Goal: Communication & Community: Answer question/provide support

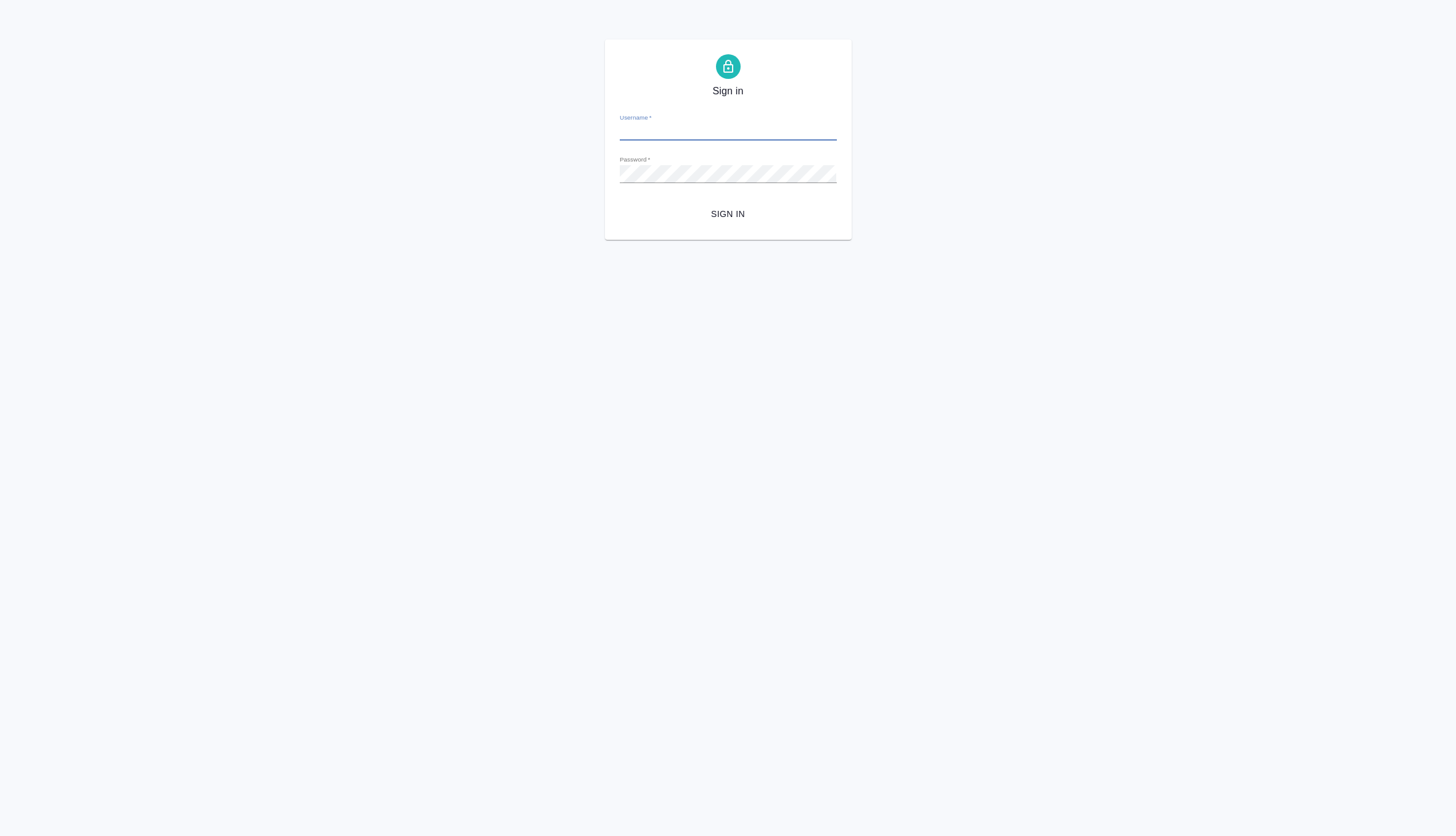
type input "[EMAIL_ADDRESS][DOMAIN_NAME]"
click at [560, 240] on html "Sign in Username   * [EMAIL_ADDRESS][DOMAIN_NAME] Password   * urlPath   * / Si…" at bounding box center [728, 120] width 1456 height 240
click at [725, 210] on span "Sign in" at bounding box center [729, 214] width 198 height 15
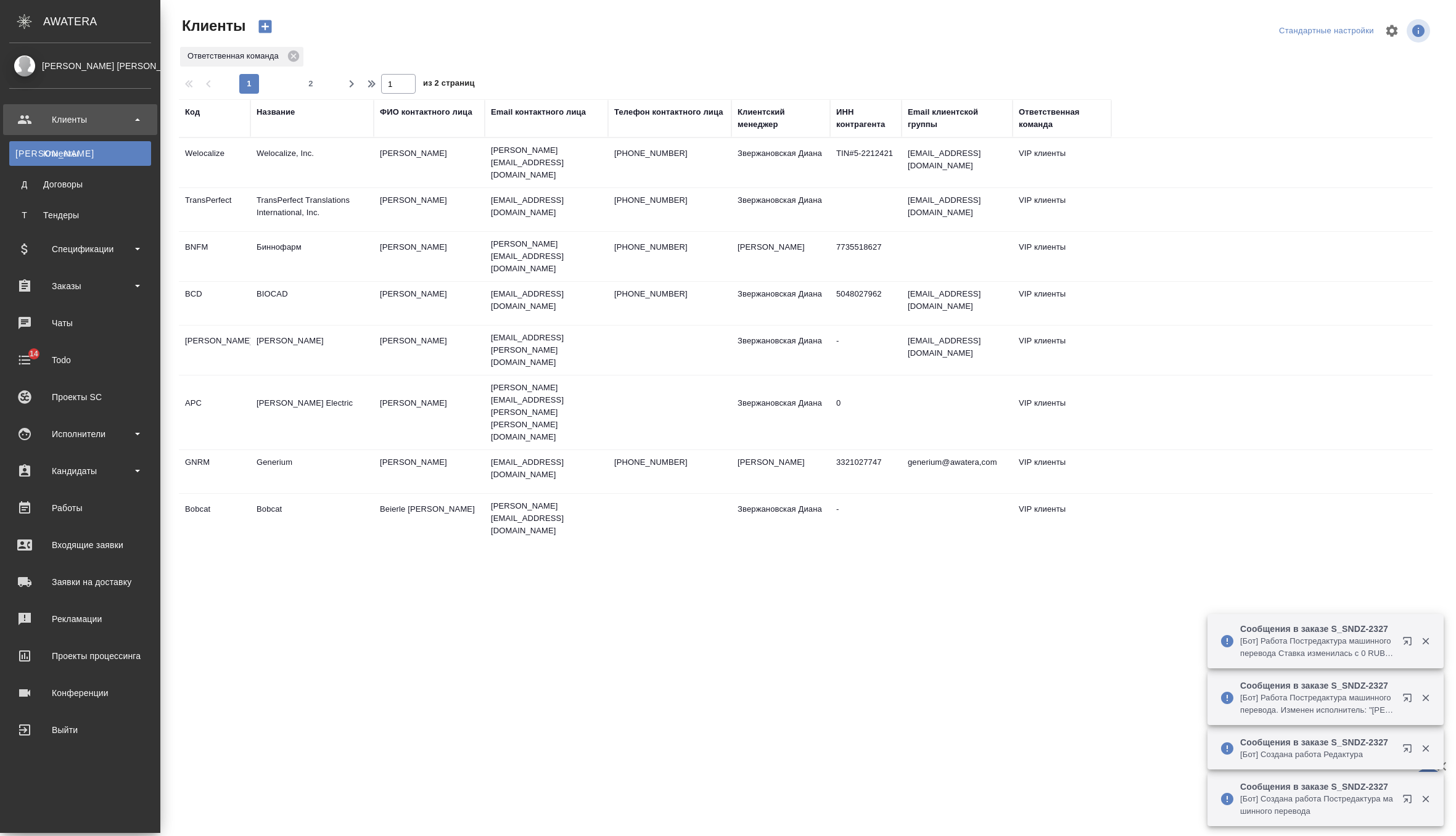
select select "RU"
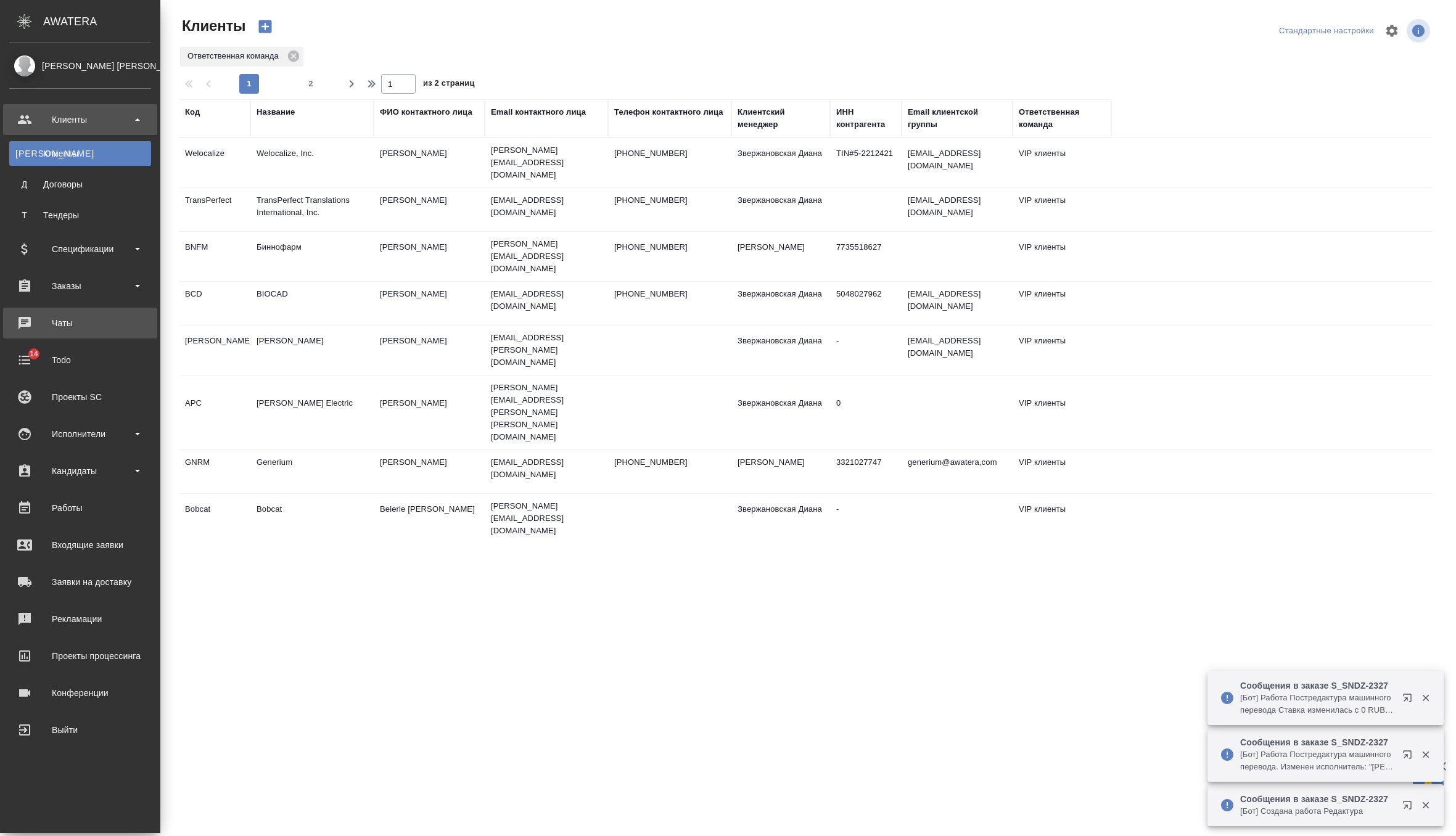
click at [29, 321] on div "Чаты" at bounding box center [80, 323] width 142 height 18
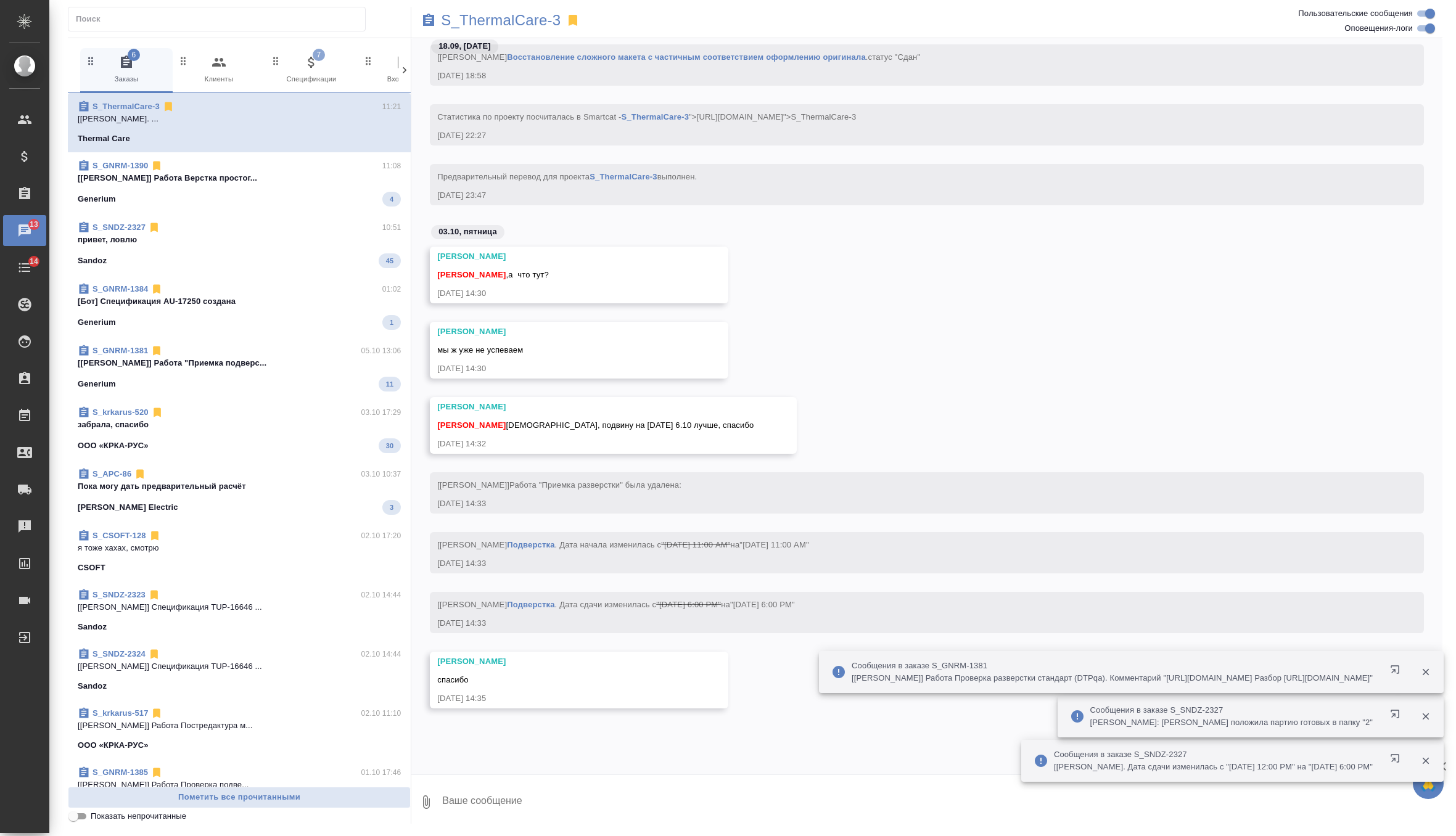
scroll to position [8588, 0]
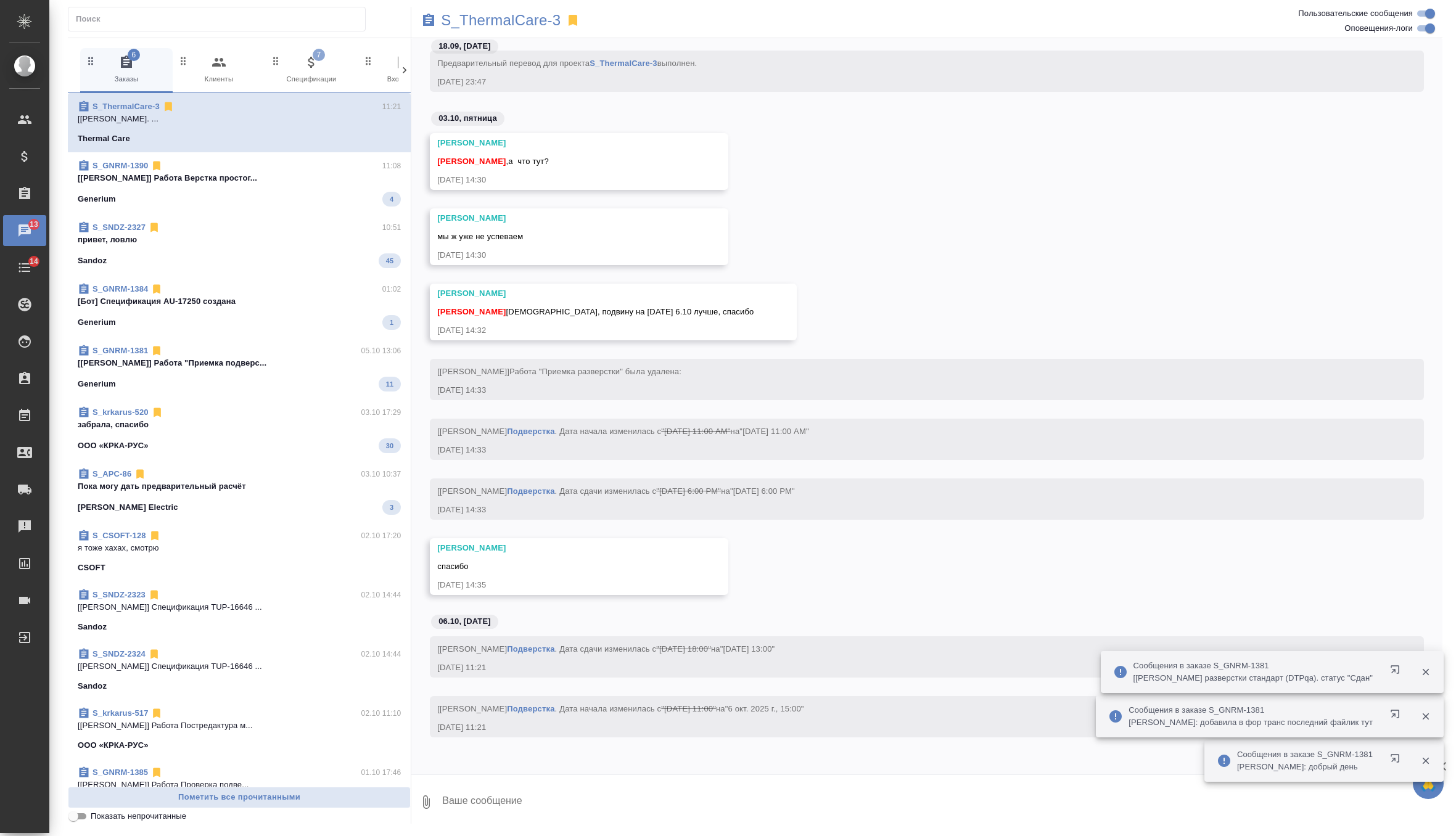
click at [308, 190] on span "S_GNRM-1390 11:08 [[PERSON_NAME]] [PERSON_NAME] простог... Generium 4" at bounding box center [239, 183] width 323 height 47
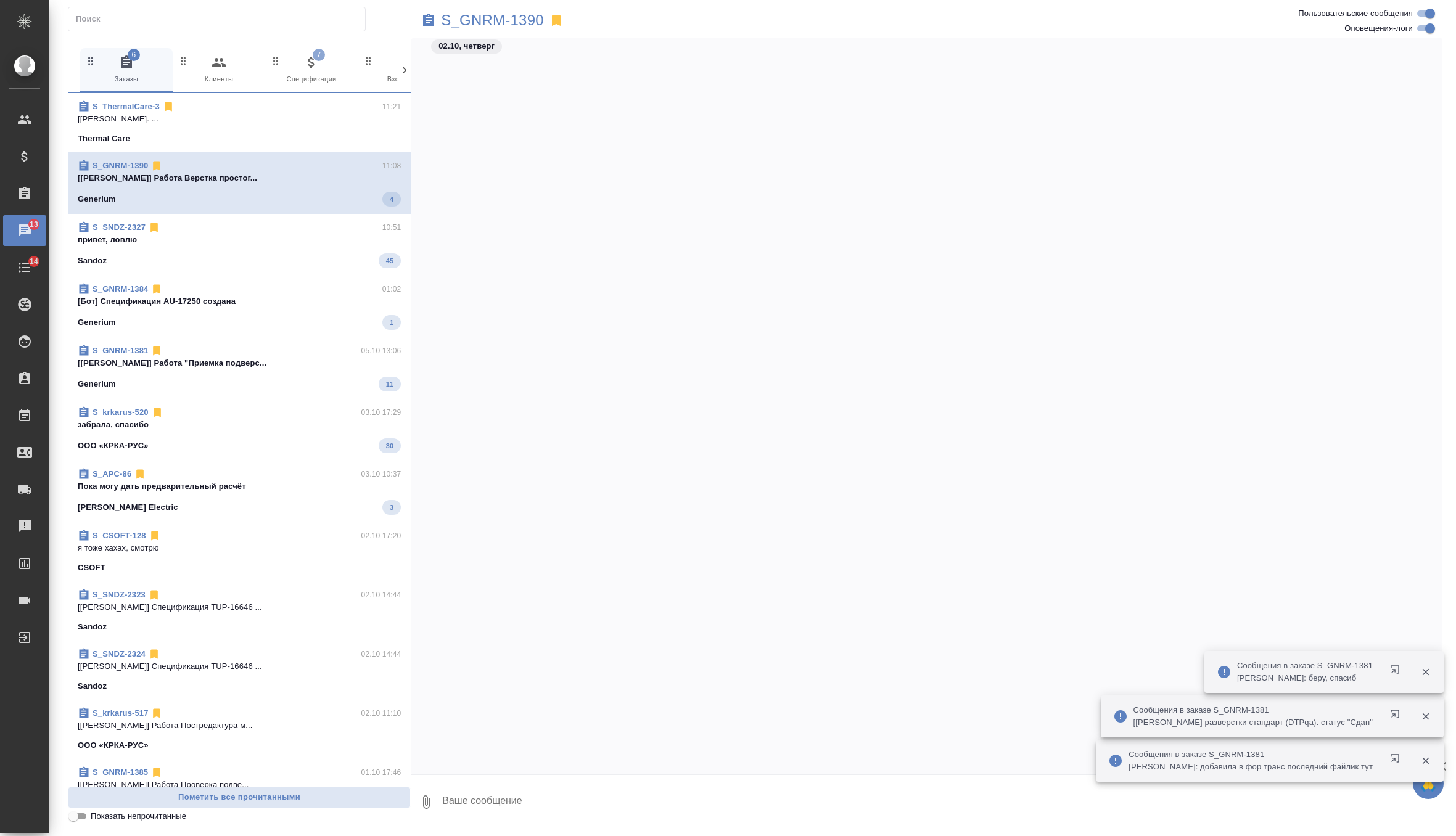
scroll to position [3059, 0]
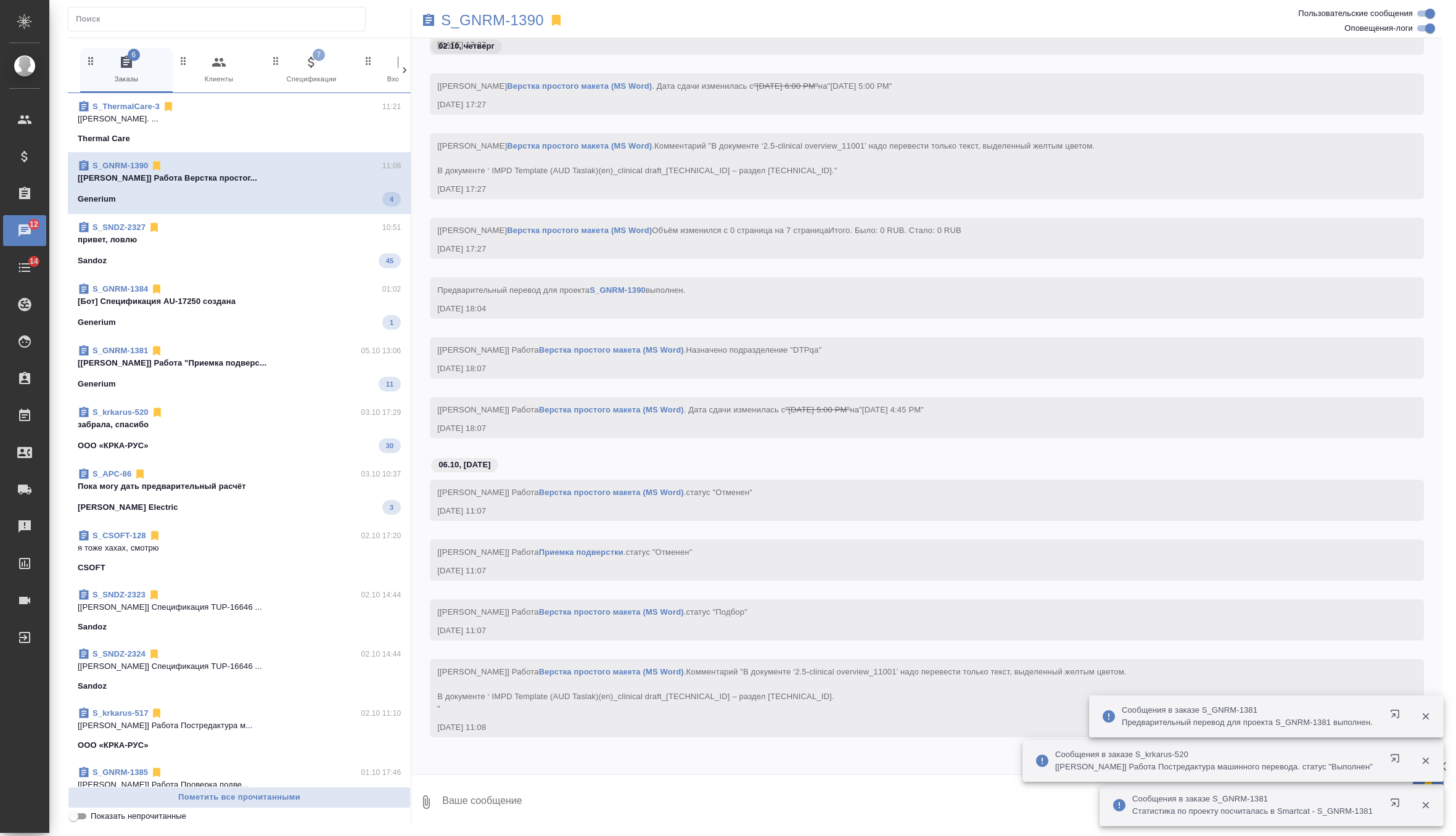
click at [258, 246] on span "S_SNDZ-2327 10:51 привет, ловлю Sandoz 45" at bounding box center [239, 245] width 323 height 47
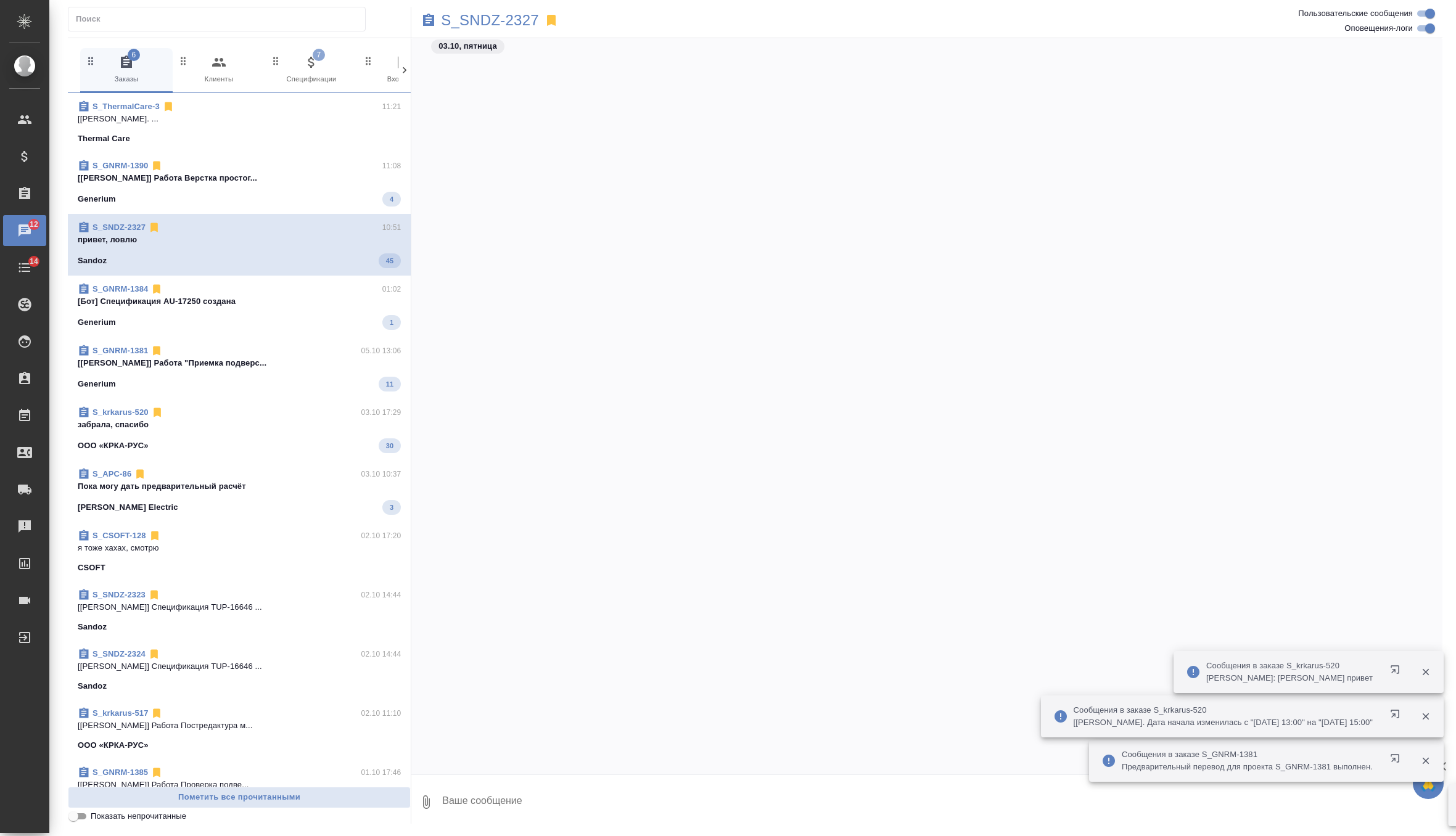
scroll to position [10277, 0]
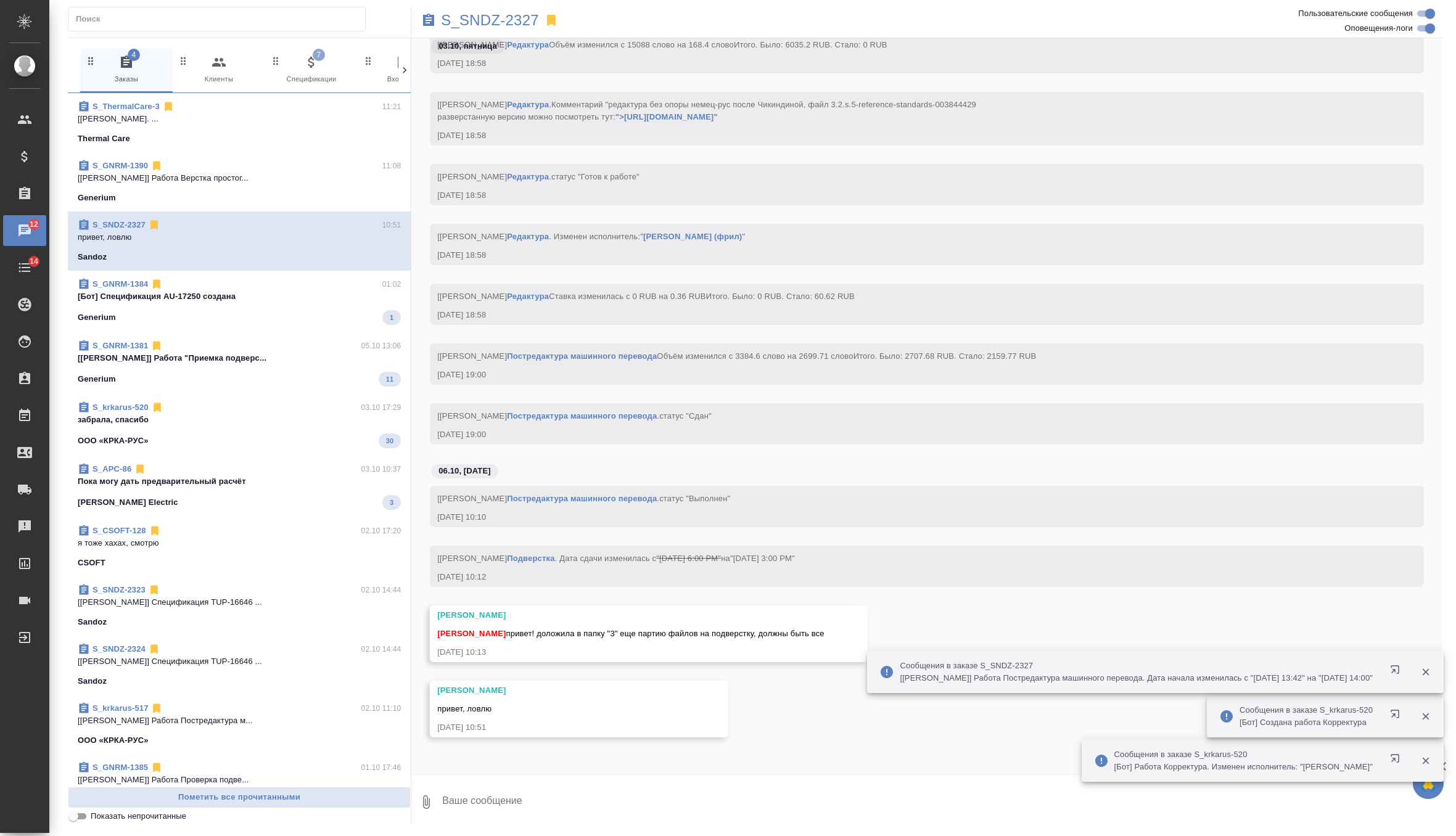
click at [249, 299] on p "[Бот] Спецификация AU-17250 создана" at bounding box center [239, 296] width 323 height 12
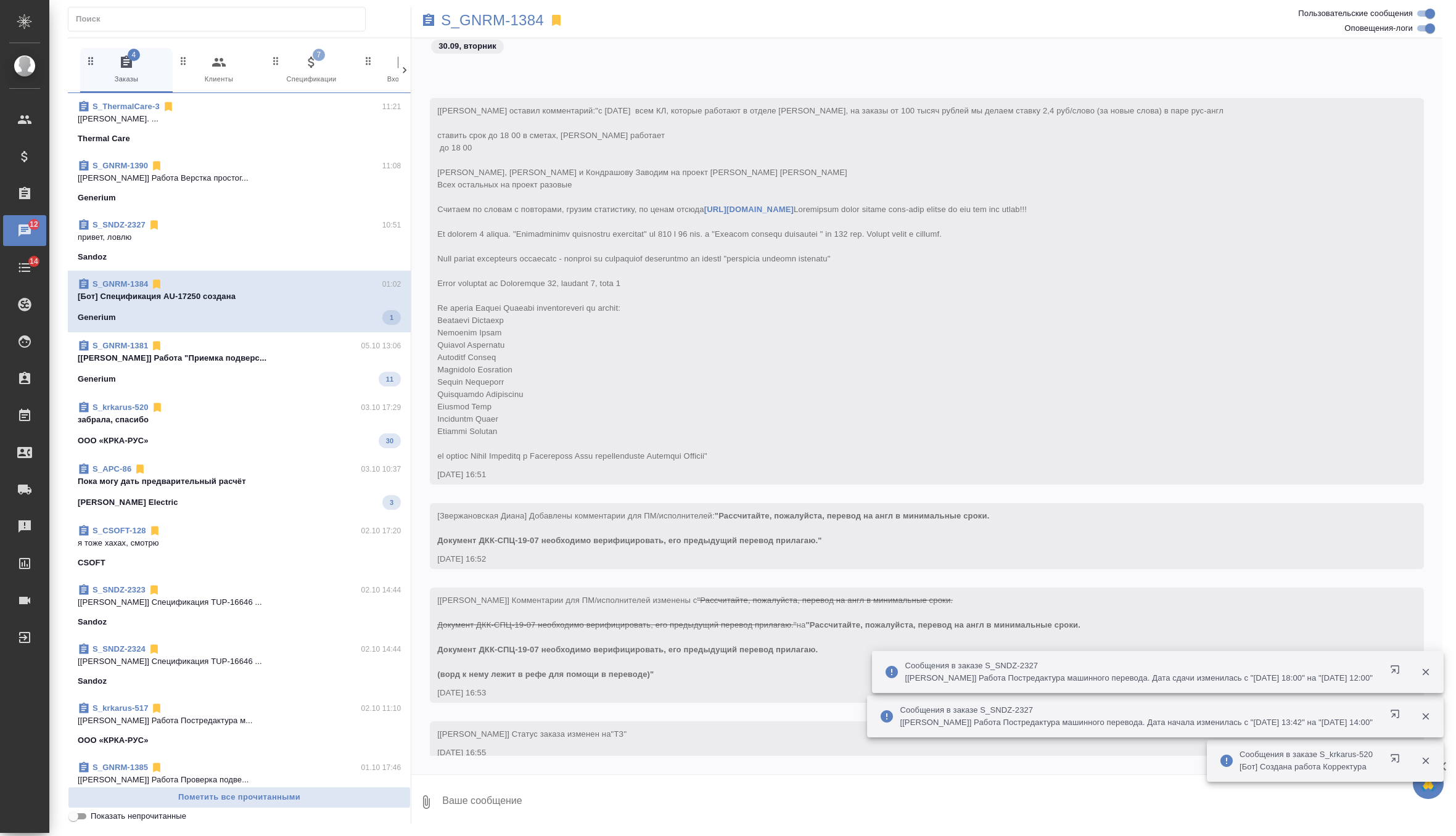
scroll to position [7242, 0]
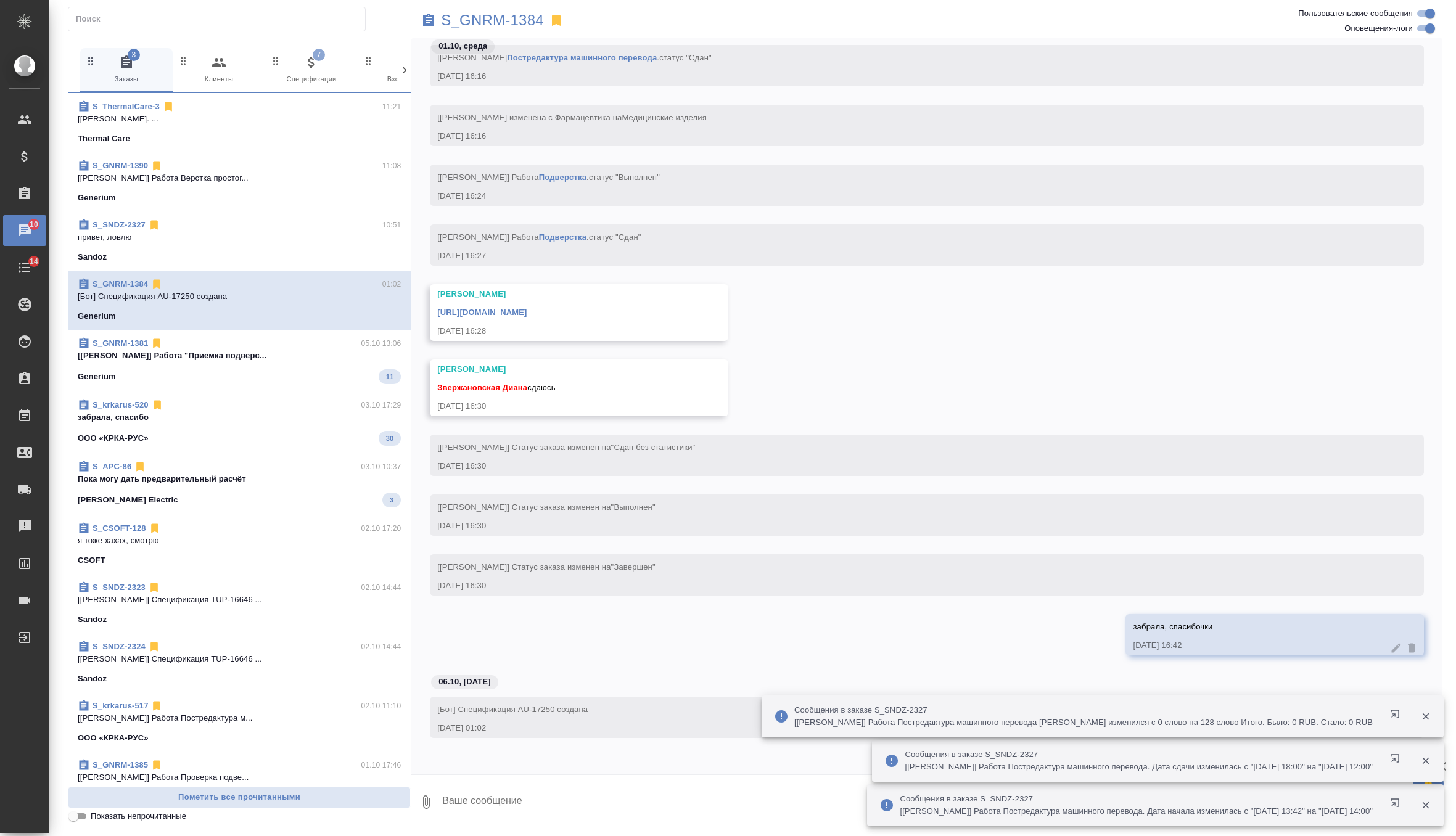
click at [261, 359] on p "[[PERSON_NAME]] Работа "Приемка подверс..." at bounding box center [239, 355] width 323 height 12
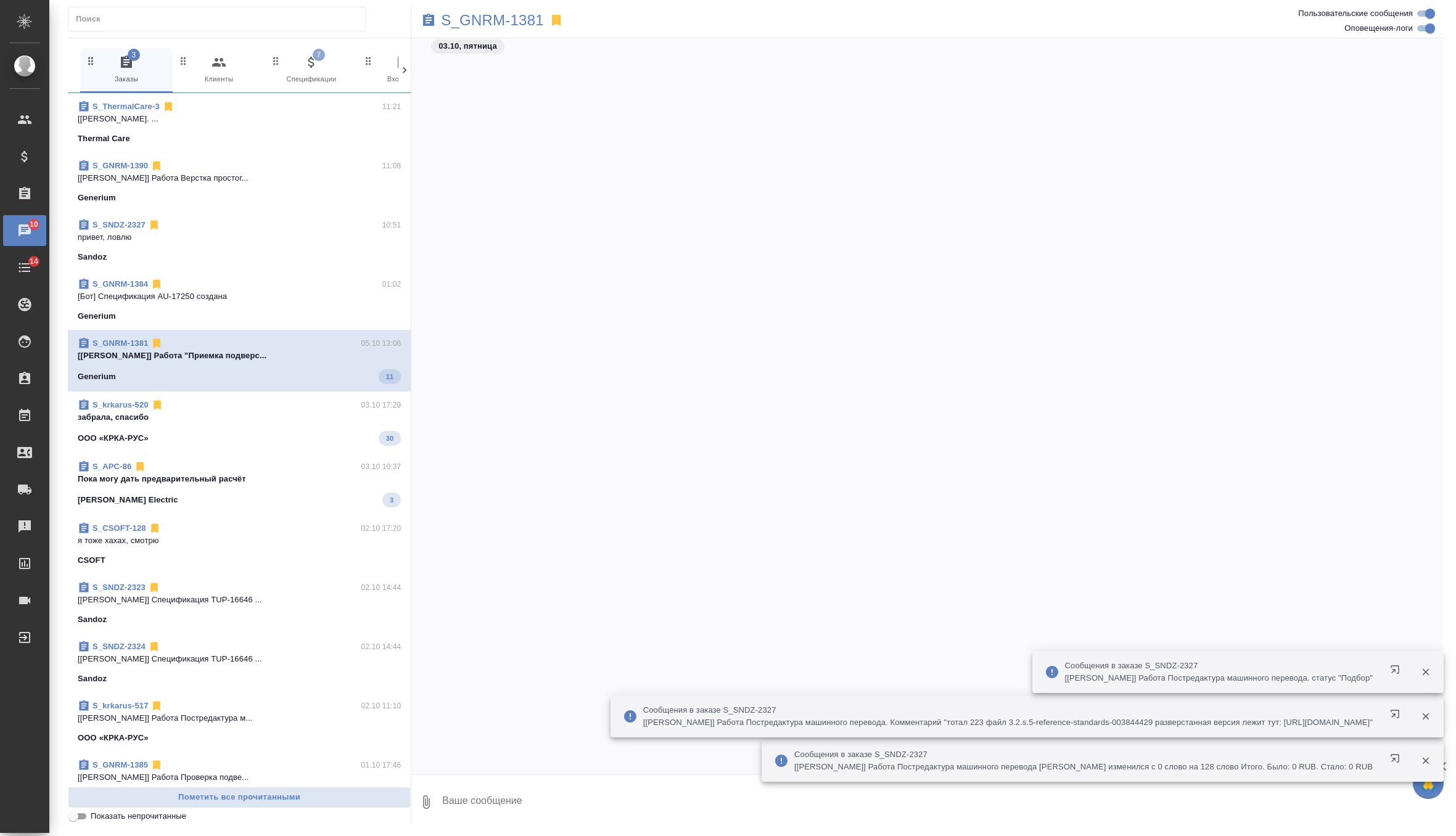
scroll to position [6603, 0]
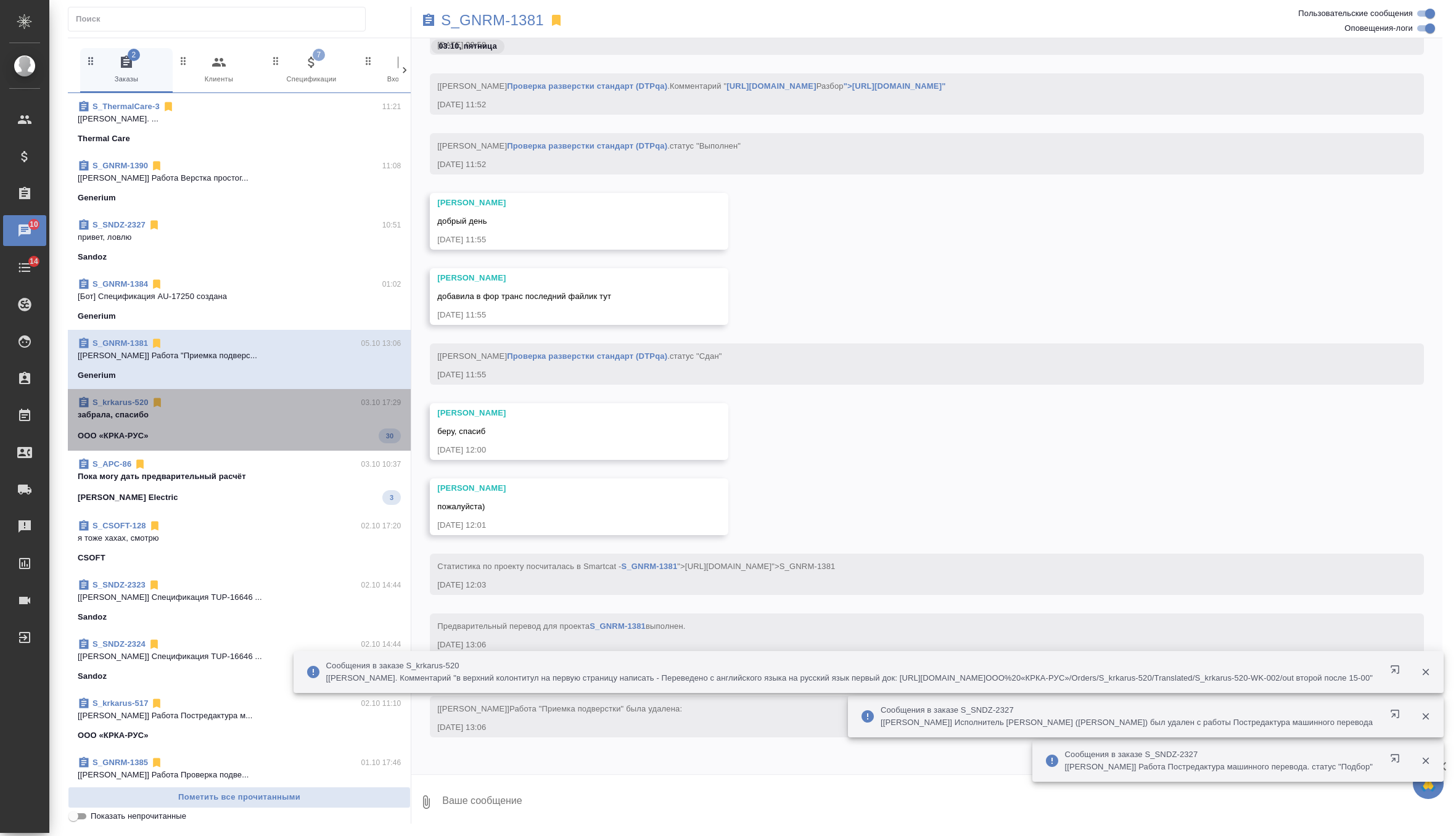
click at [249, 409] on p "забрала, спасибо" at bounding box center [239, 415] width 323 height 12
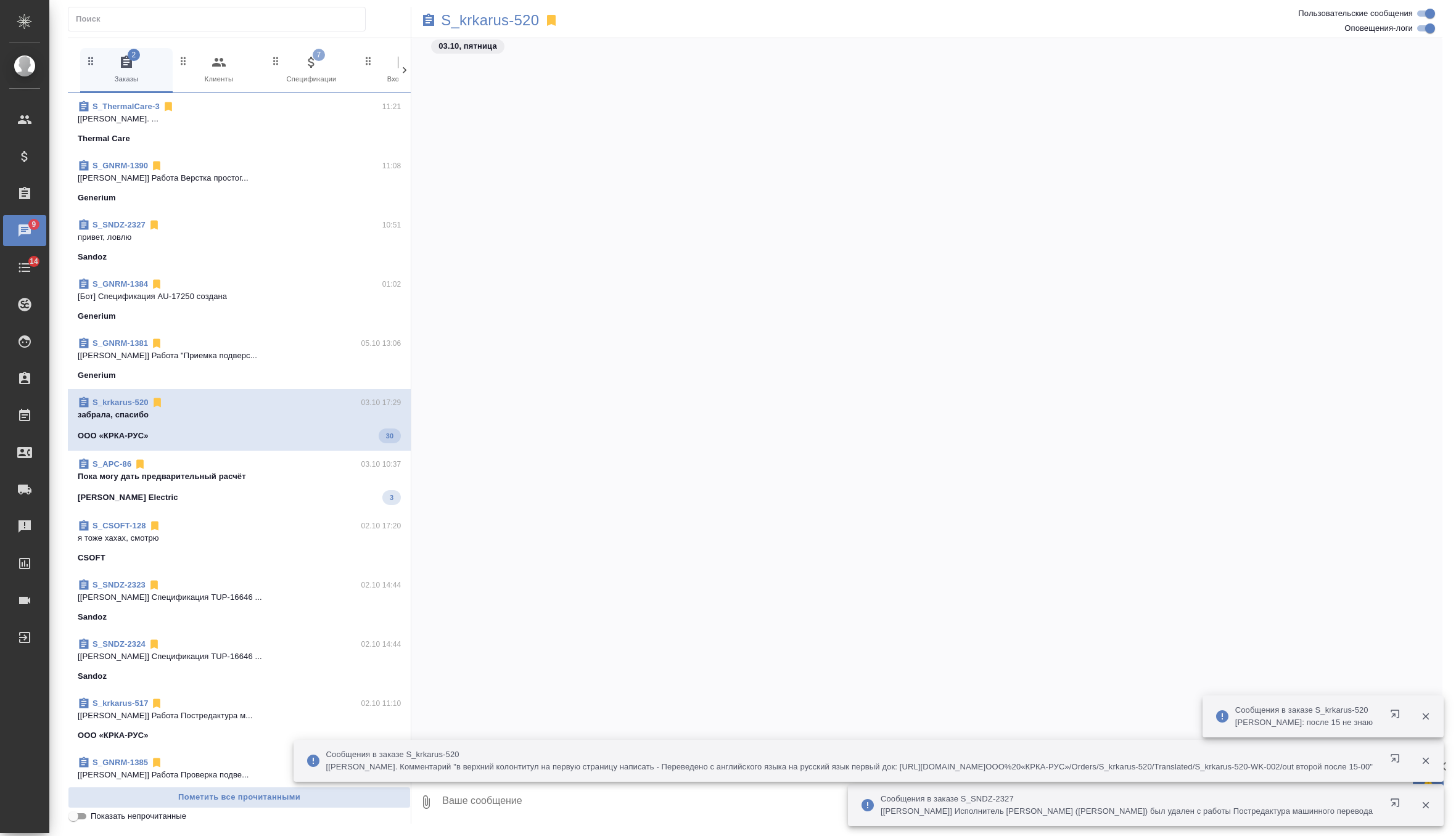
scroll to position [7704, 0]
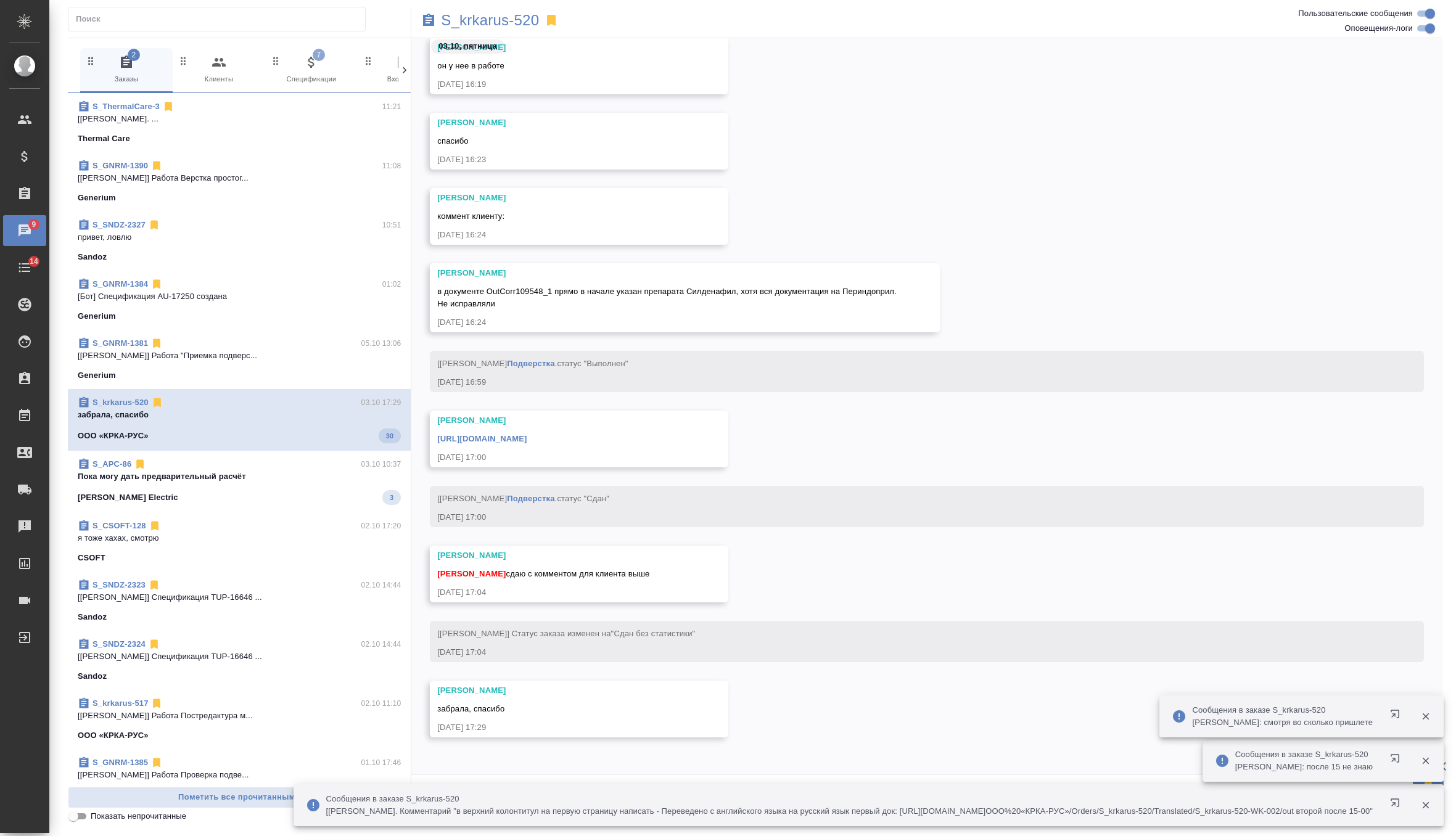
click at [219, 480] on span "S_APC-86 03.10 10:37 Пока могу дать предварительный расчёт [PERSON_NAME] Electr…" at bounding box center [239, 482] width 323 height 47
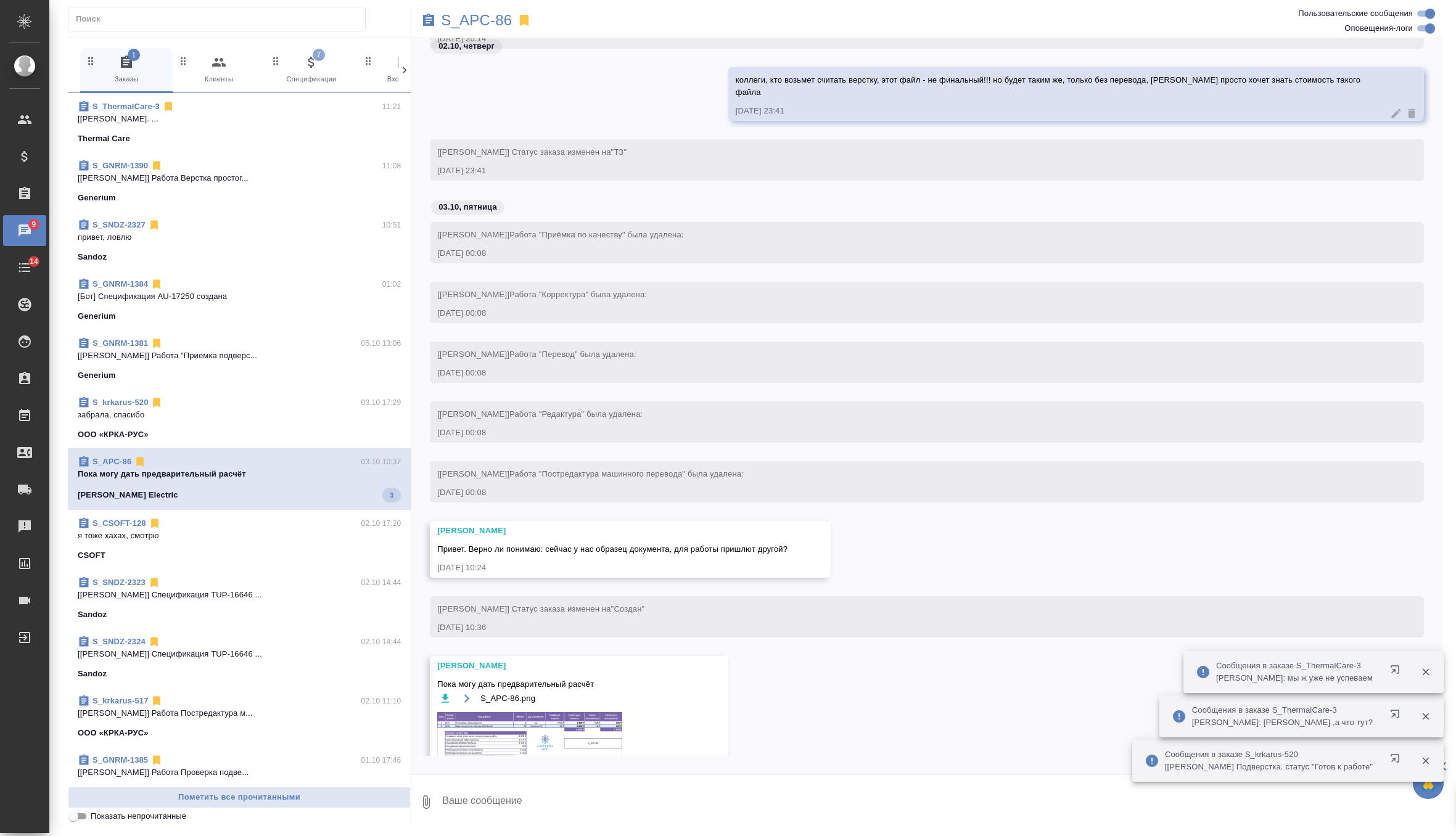
scroll to position [838, 0]
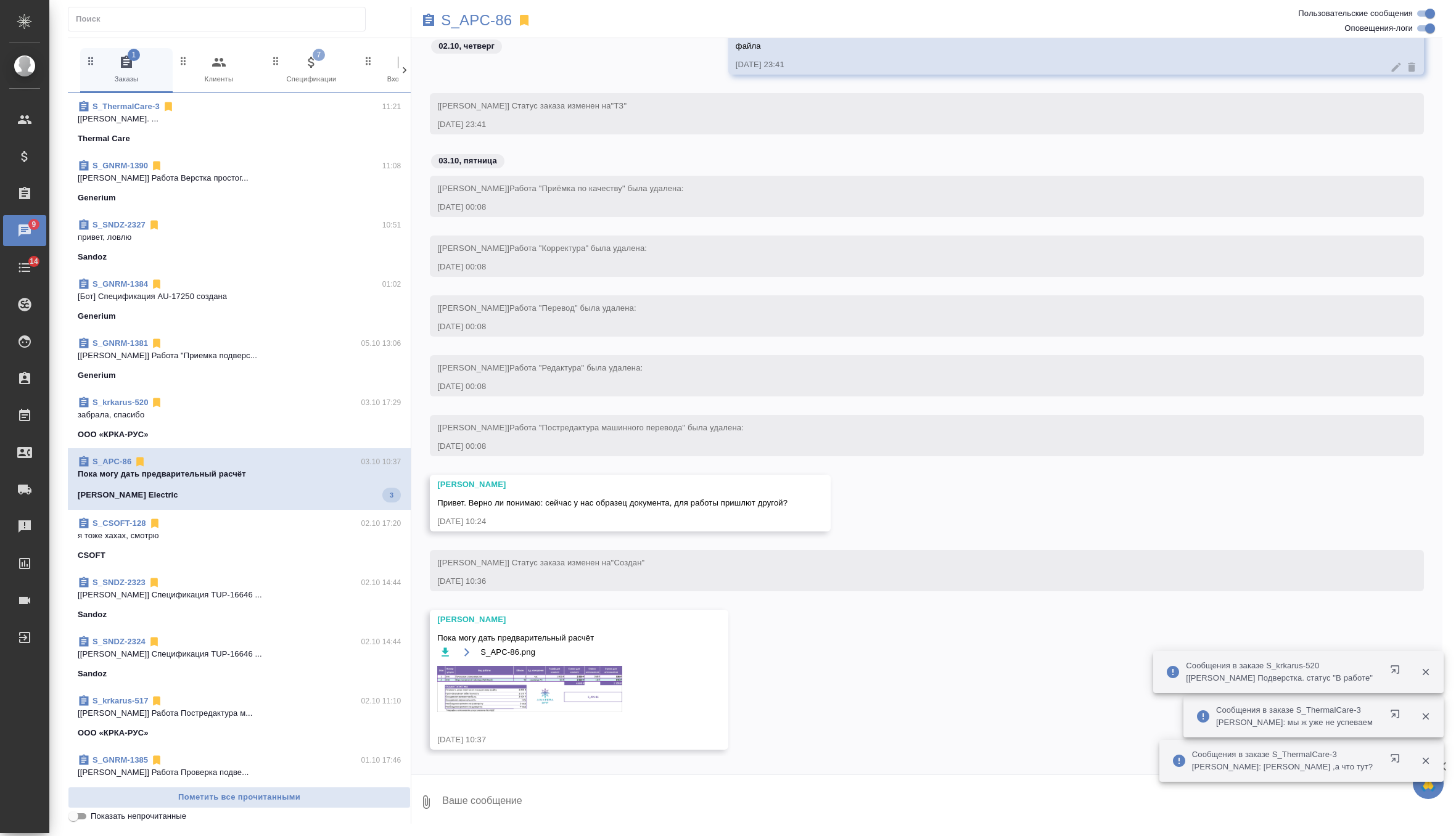
click at [508, 676] on img at bounding box center [530, 689] width 185 height 46
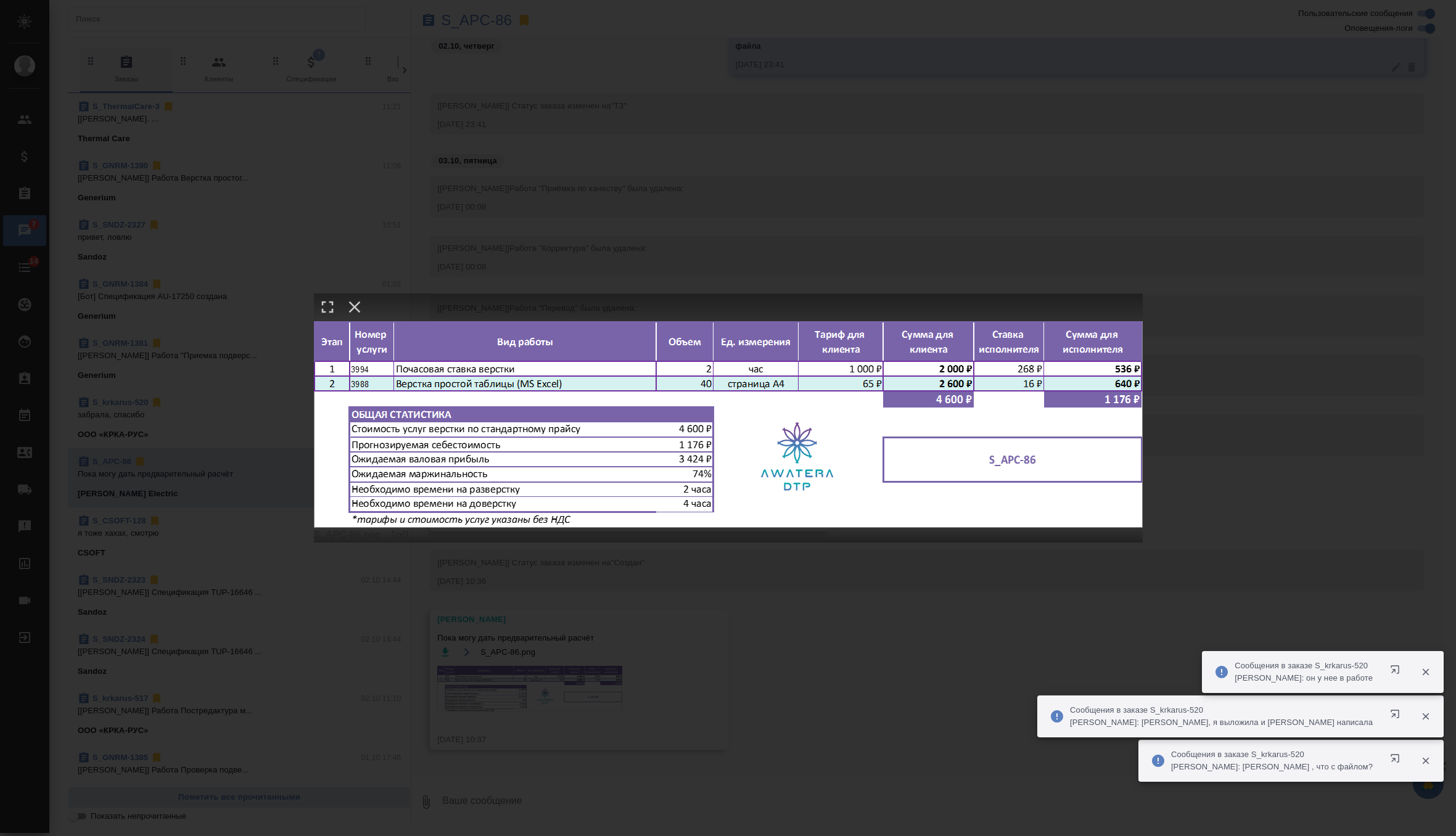
click at [806, 202] on div "S_APC-86.png 1 of 1" at bounding box center [728, 418] width 1456 height 836
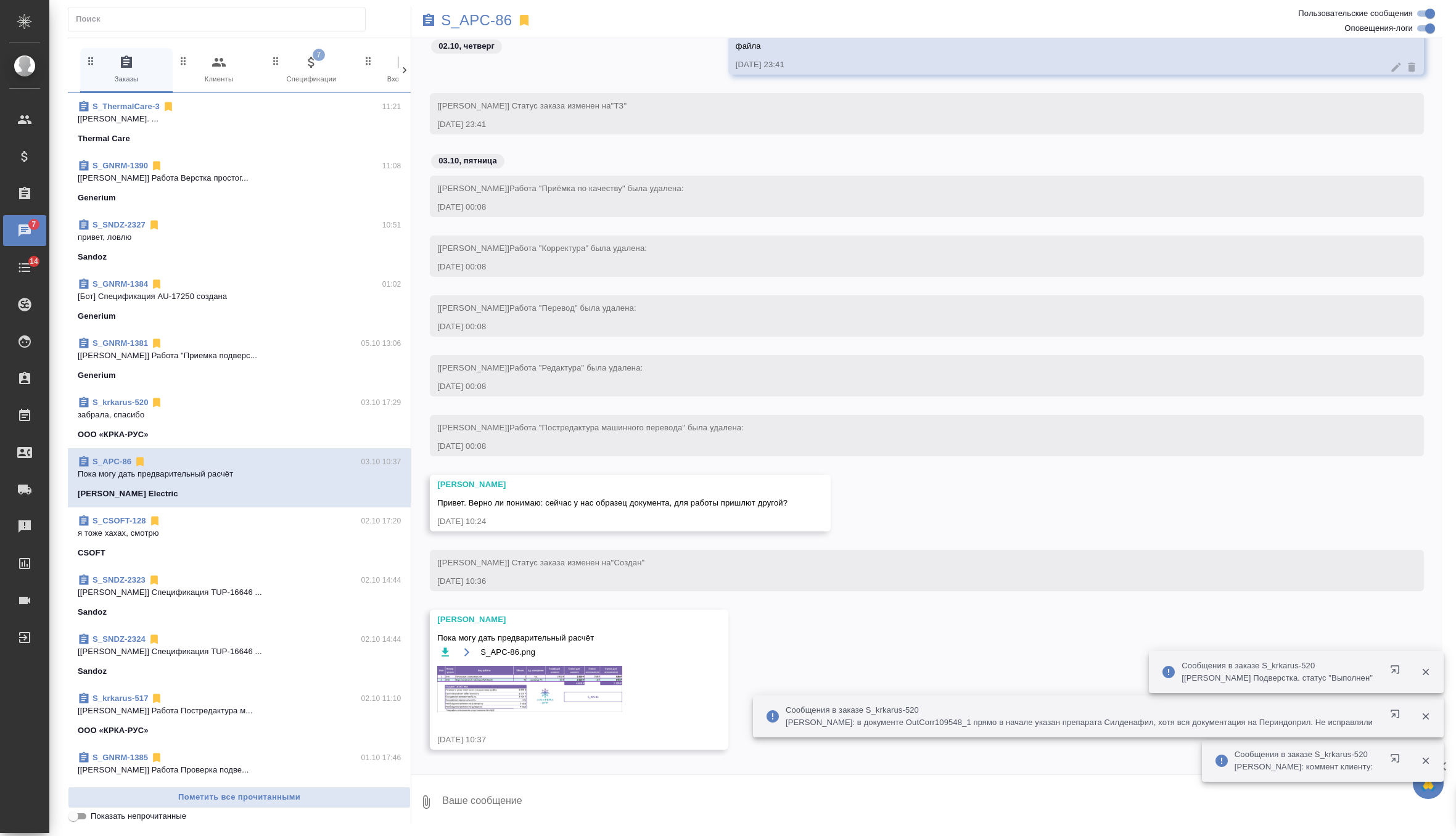
click at [460, 799] on textarea at bounding box center [941, 802] width 1001 height 42
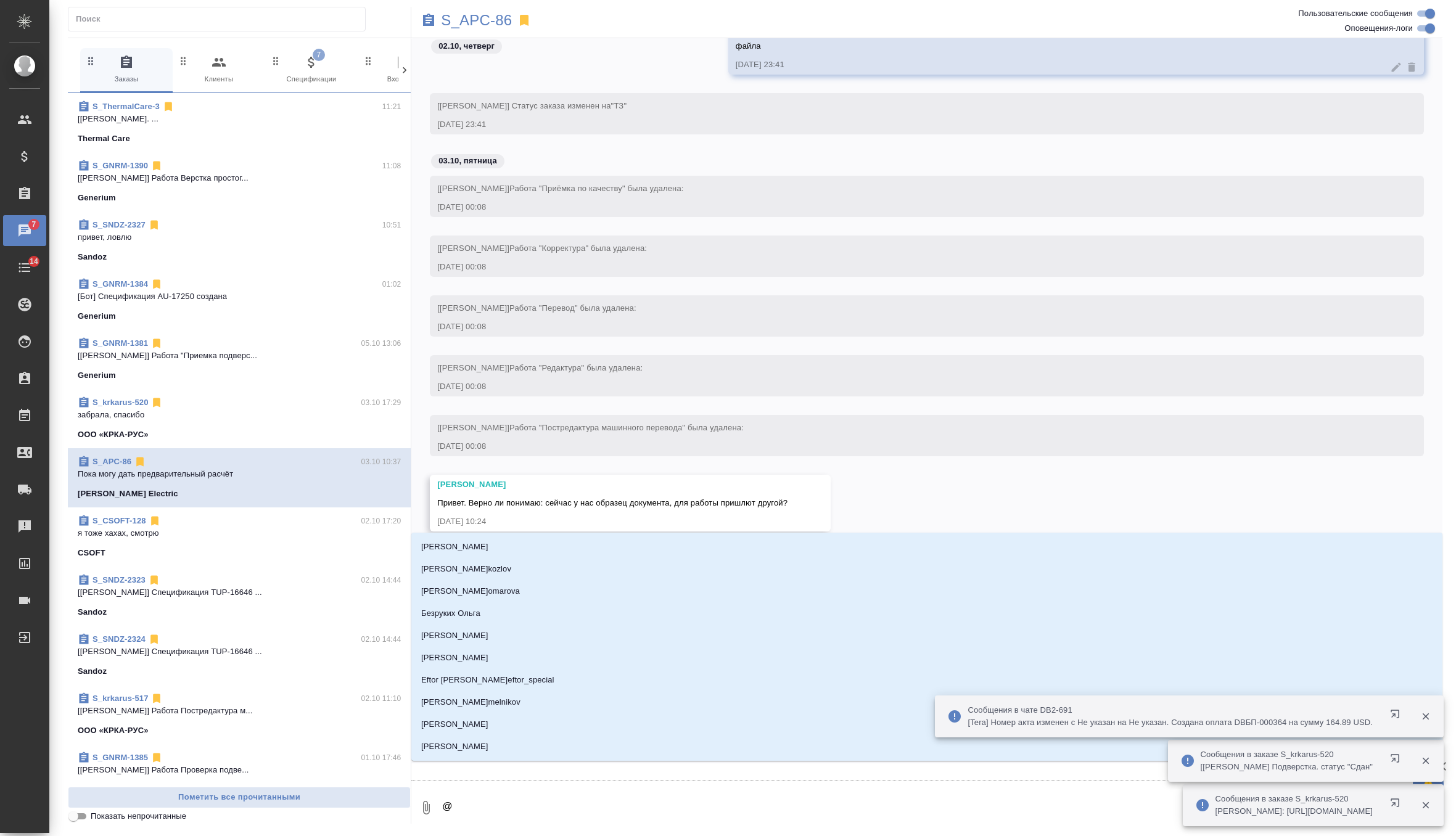
type textarea "@м"
type input "м"
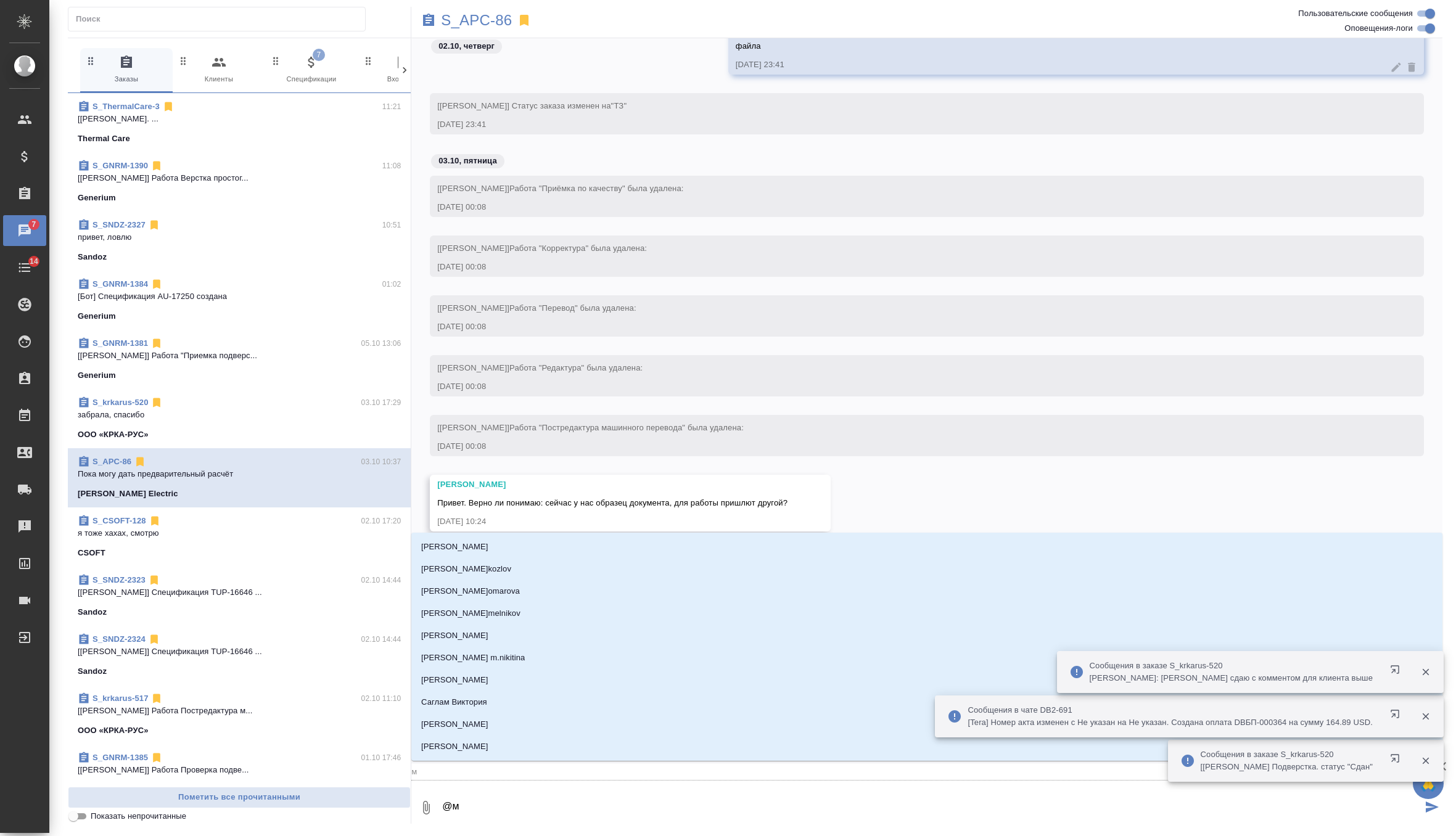
type textarea "@ма"
type input "ма"
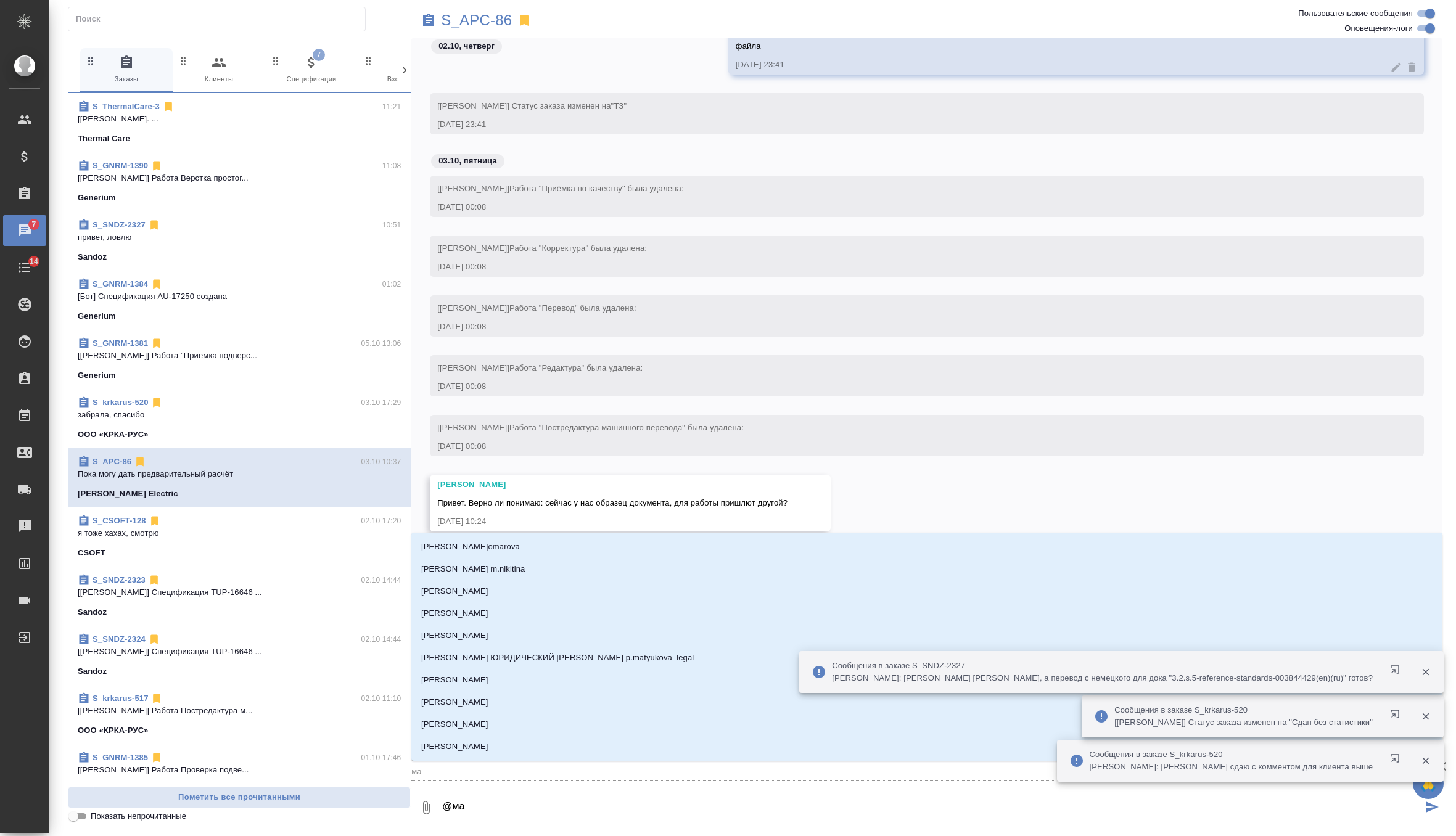
type textarea "@мал"
type input "мал"
type textarea "@мало"
type input "мало"
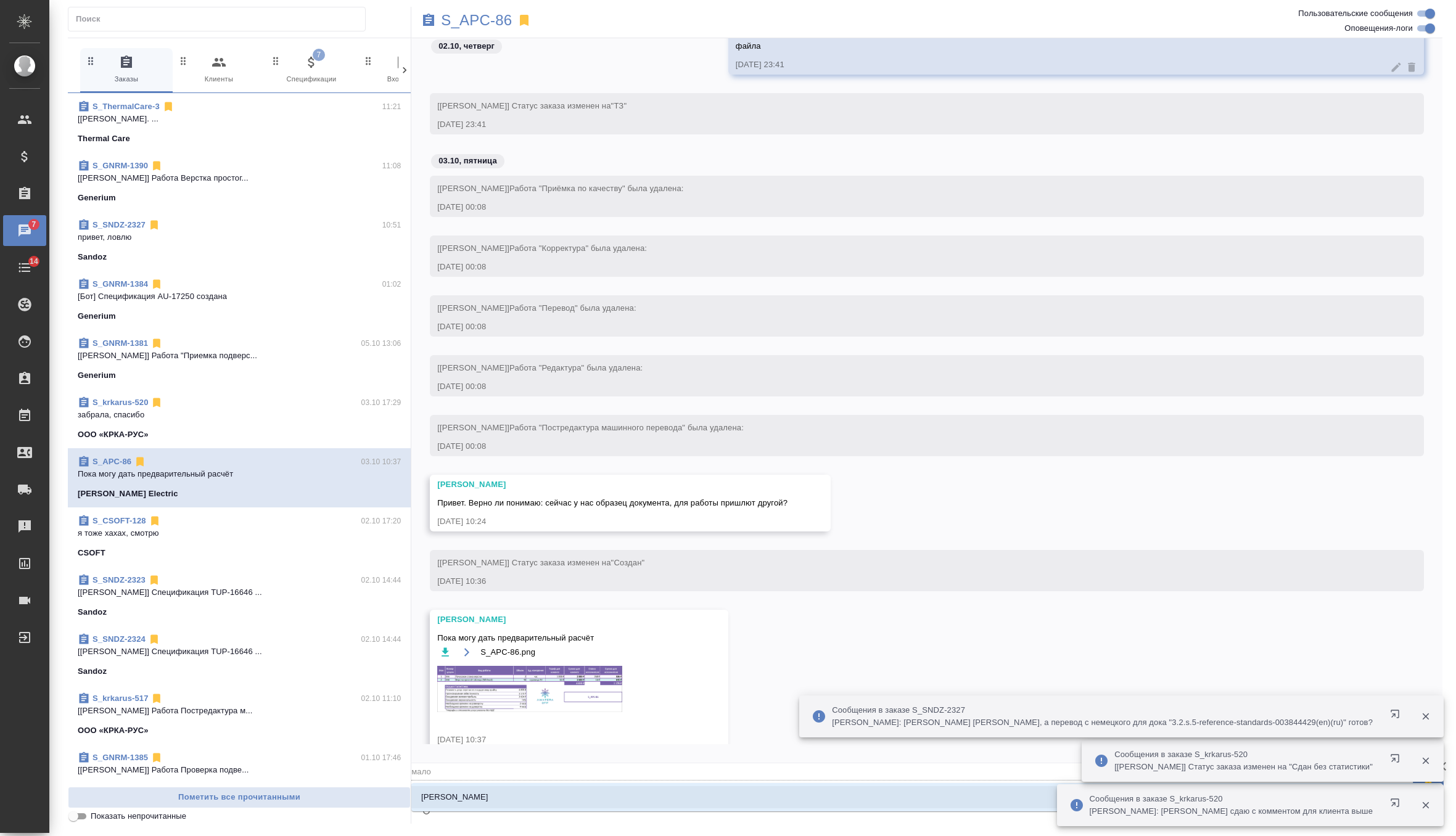
type textarea "@малоф"
type input "малоф"
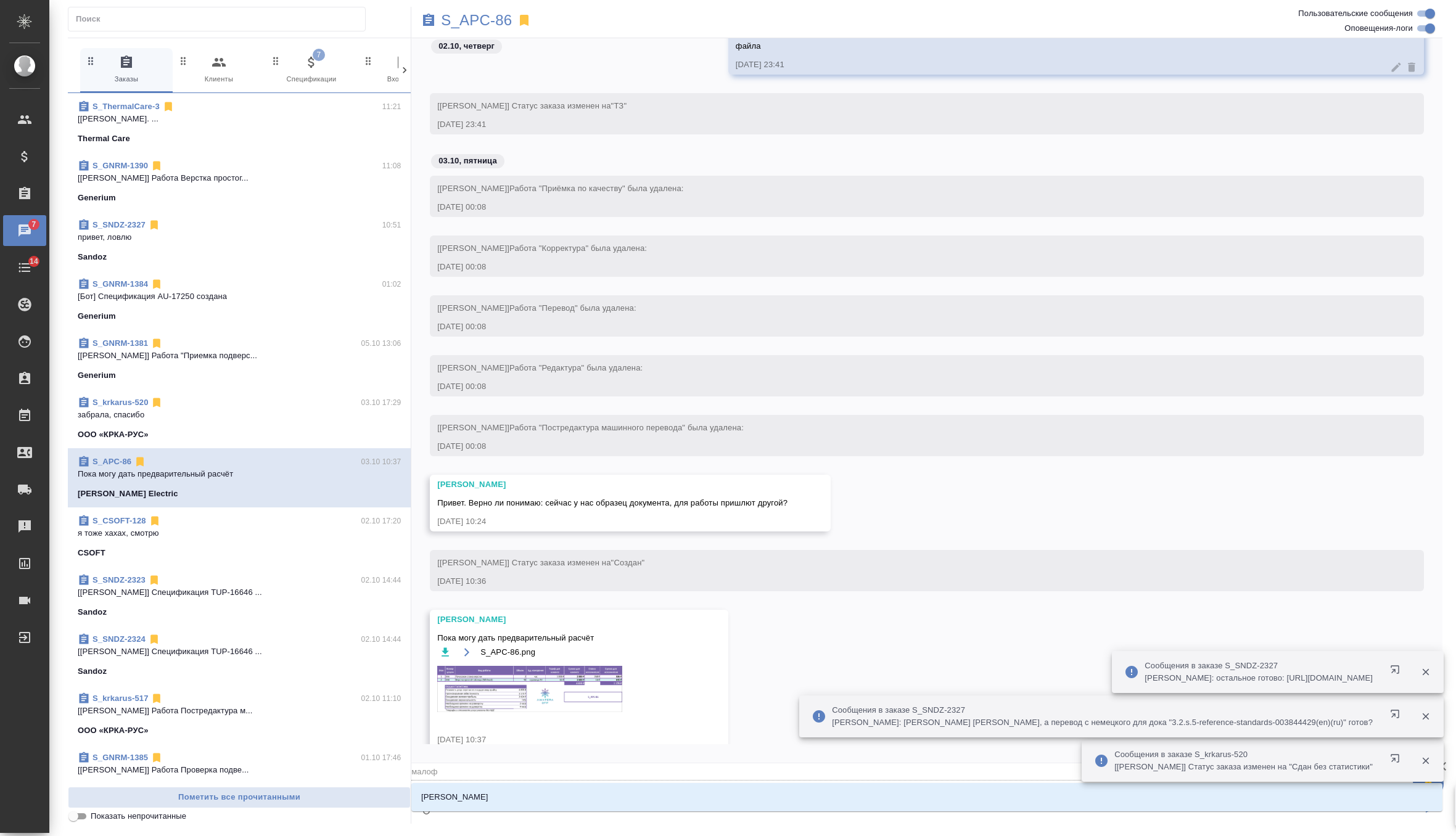
type textarea "@малофе"
type input "малофе"
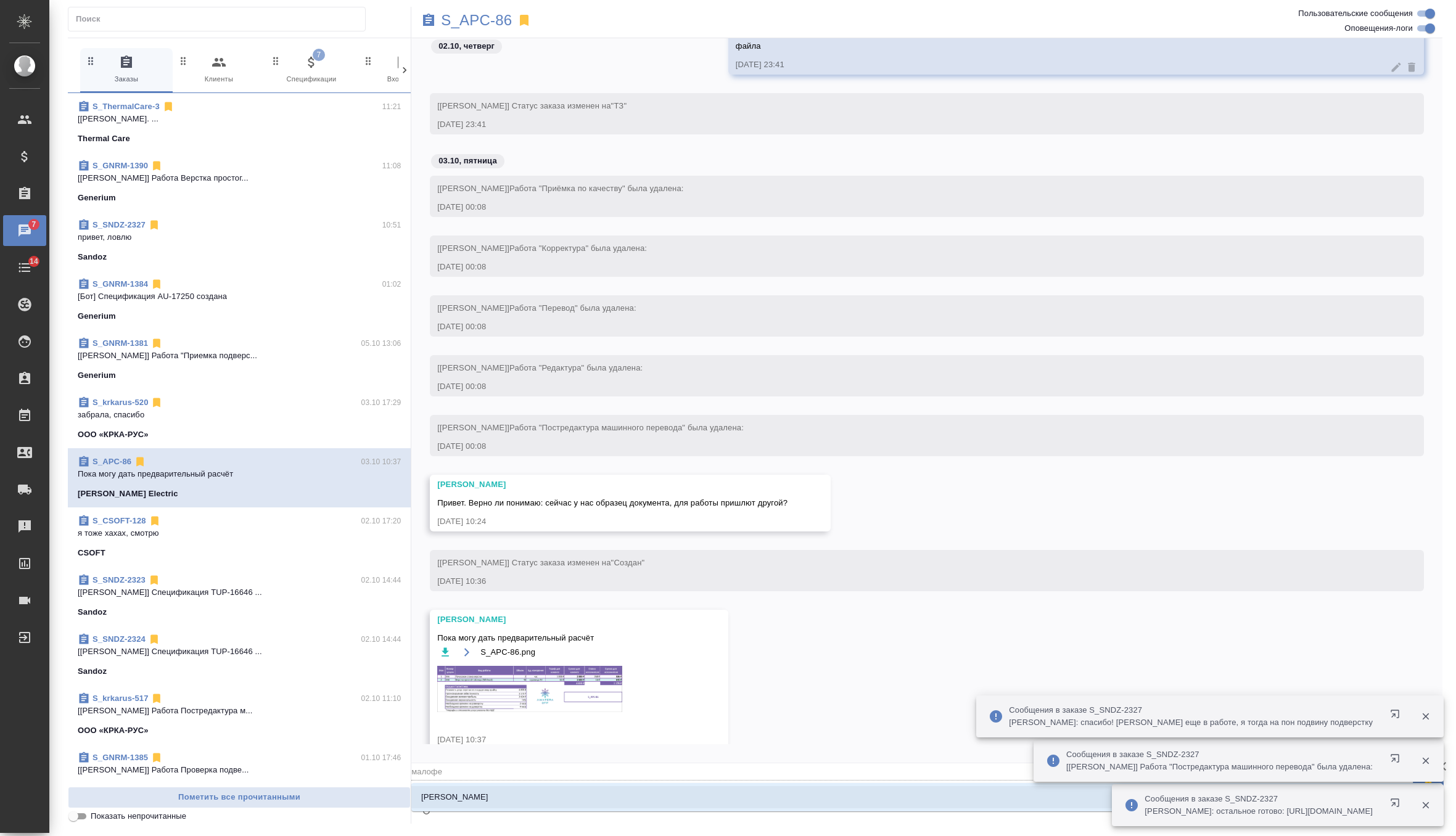
click at [480, 801] on p "[PERSON_NAME]" at bounding box center [455, 797] width 67 height 12
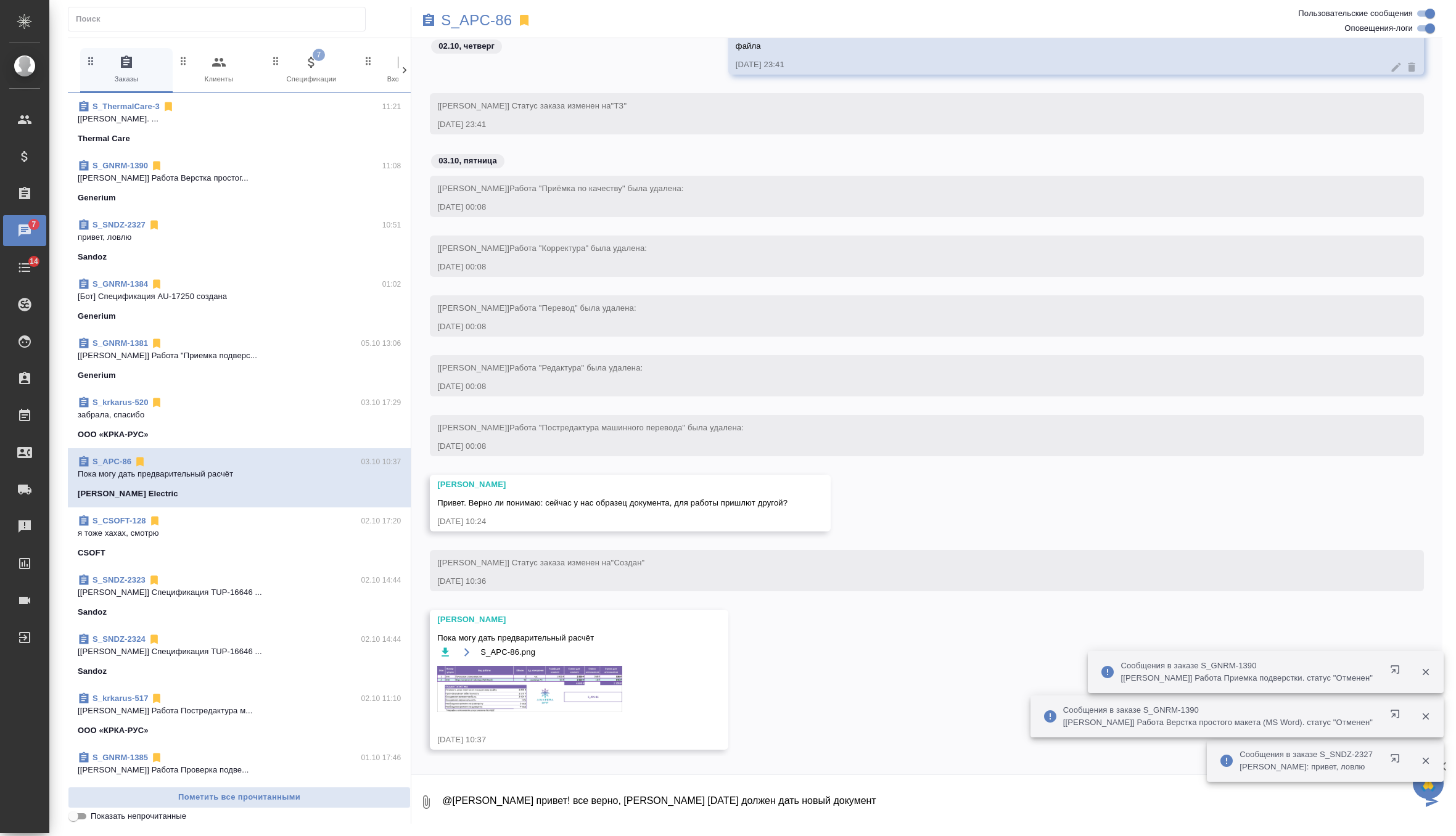
type textarea "@[PERSON_NAME] привет! все верно, [PERSON_NAME] [DATE] должен дать новый докуме…"
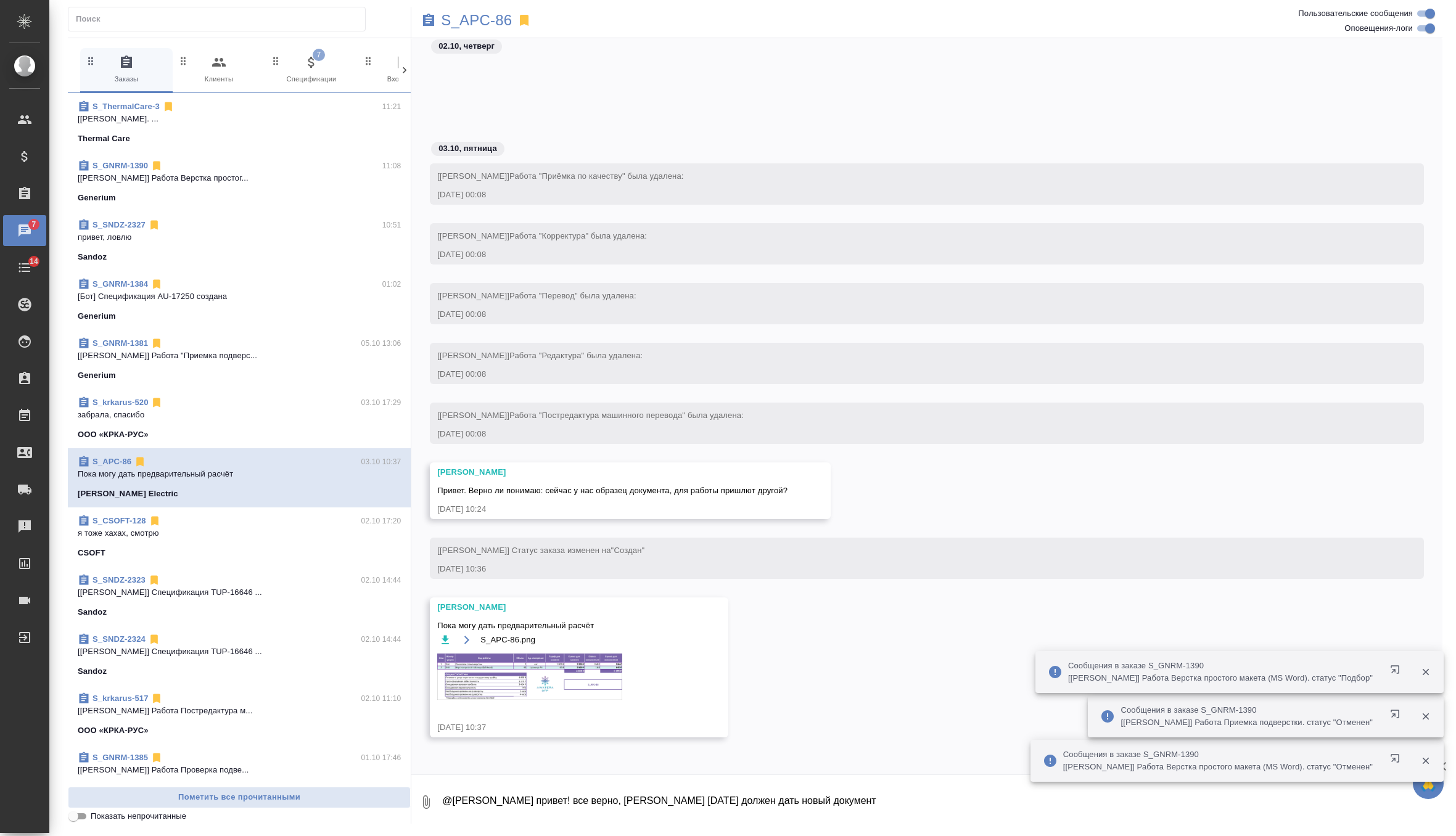
scroll to position [920, 0]
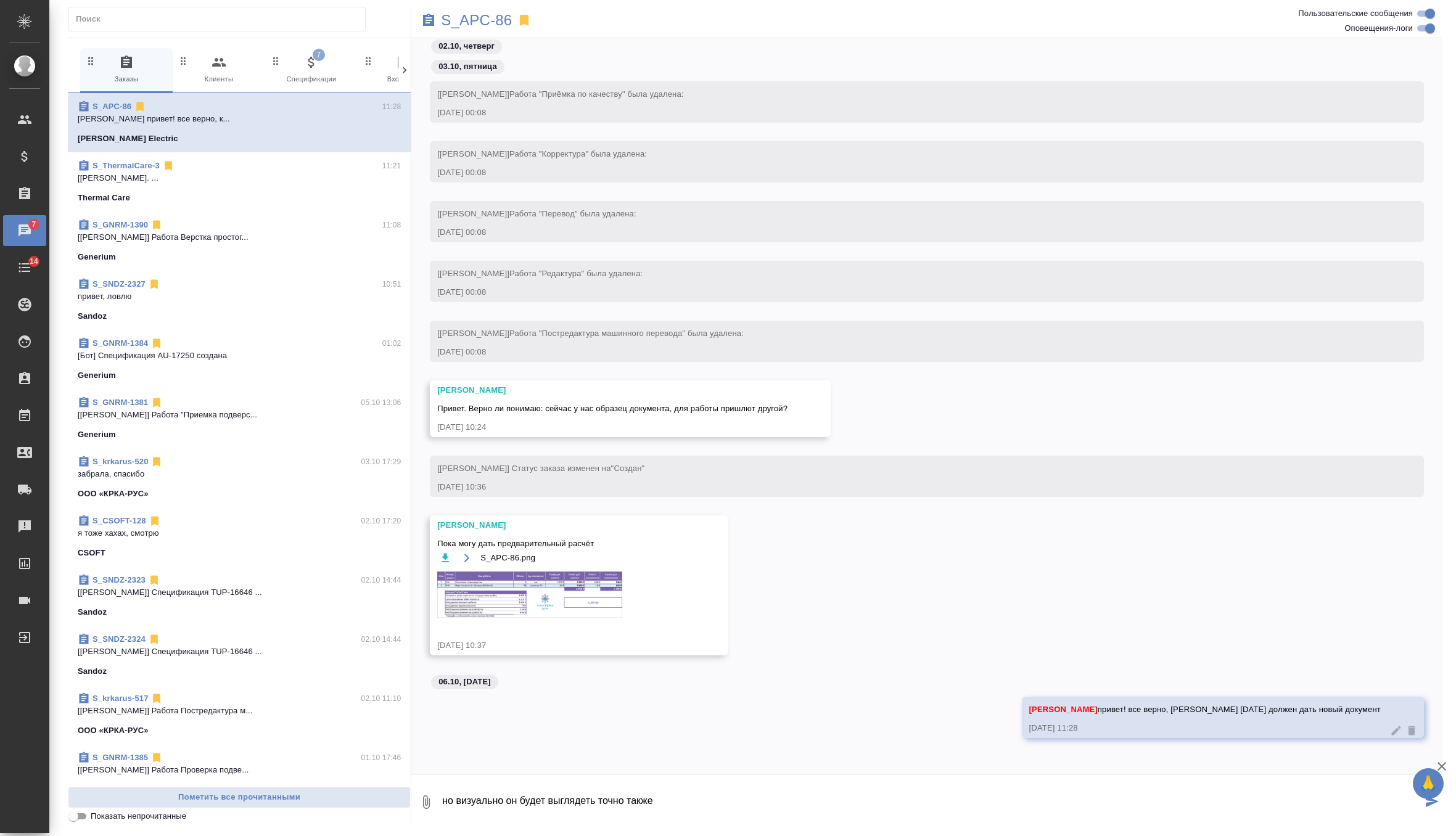
type textarea "но визуально он будет выглядеть точно также"
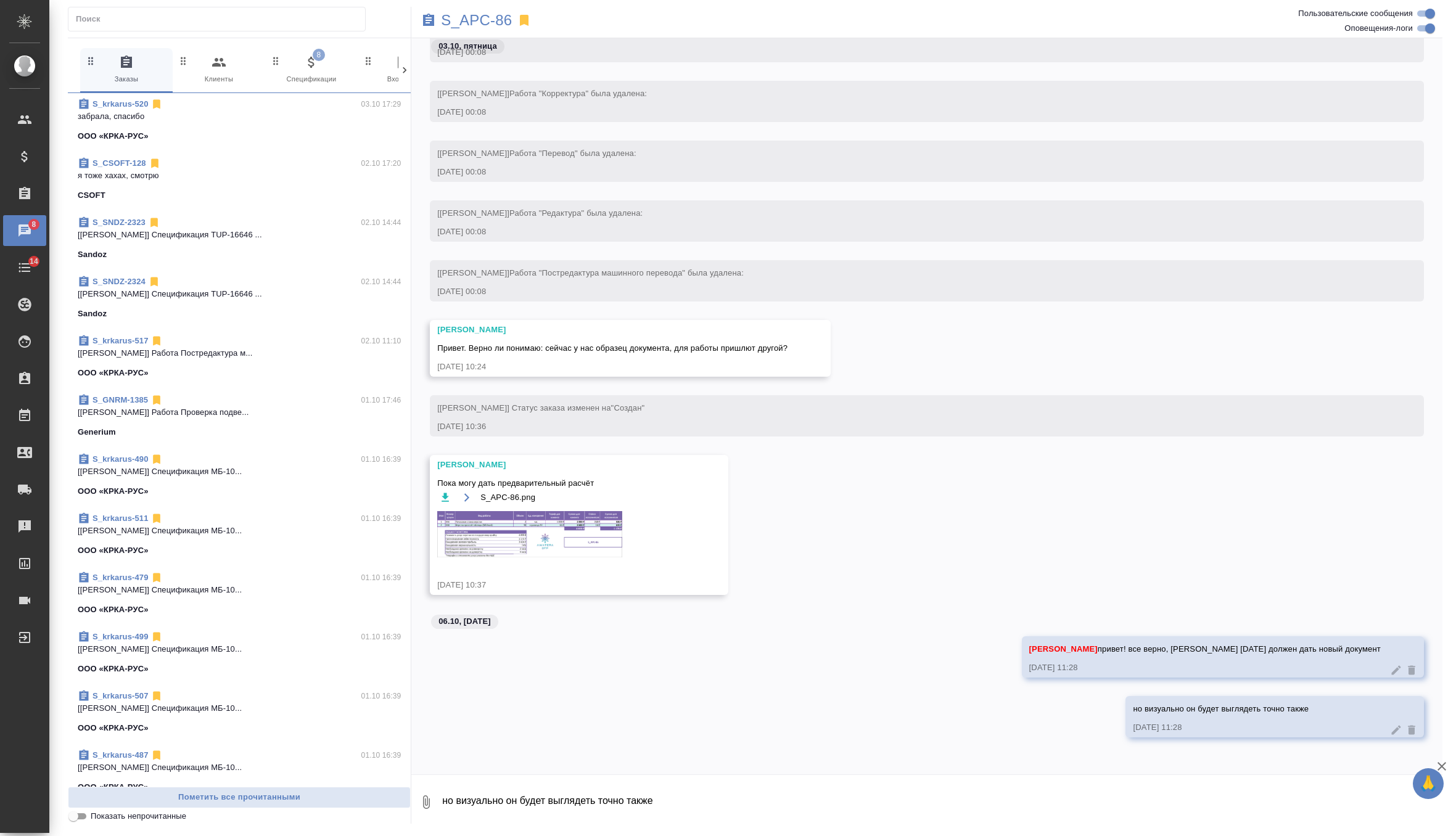
scroll to position [0, 0]
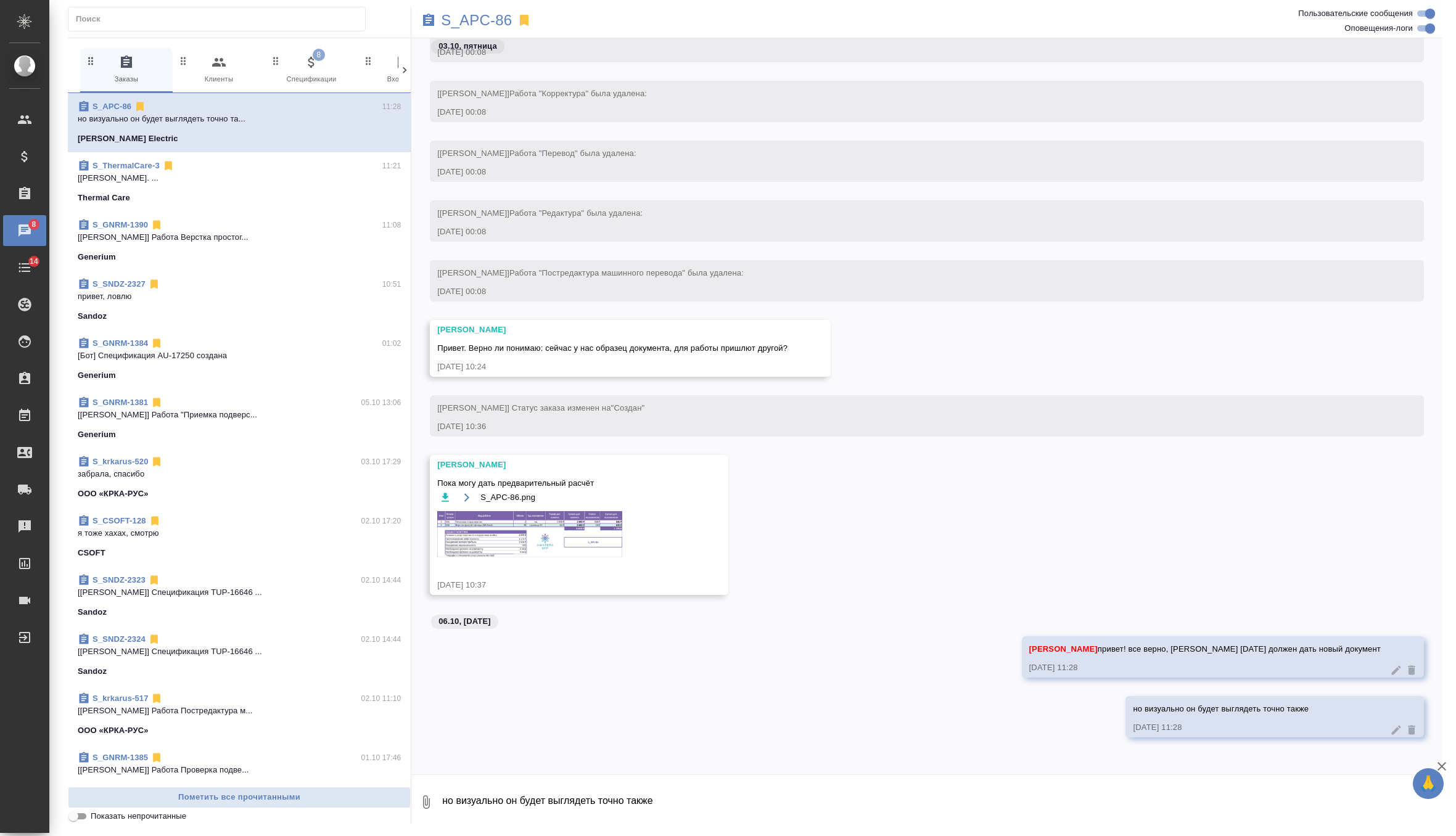
click at [311, 63] on icon "button" at bounding box center [311, 62] width 15 height 15
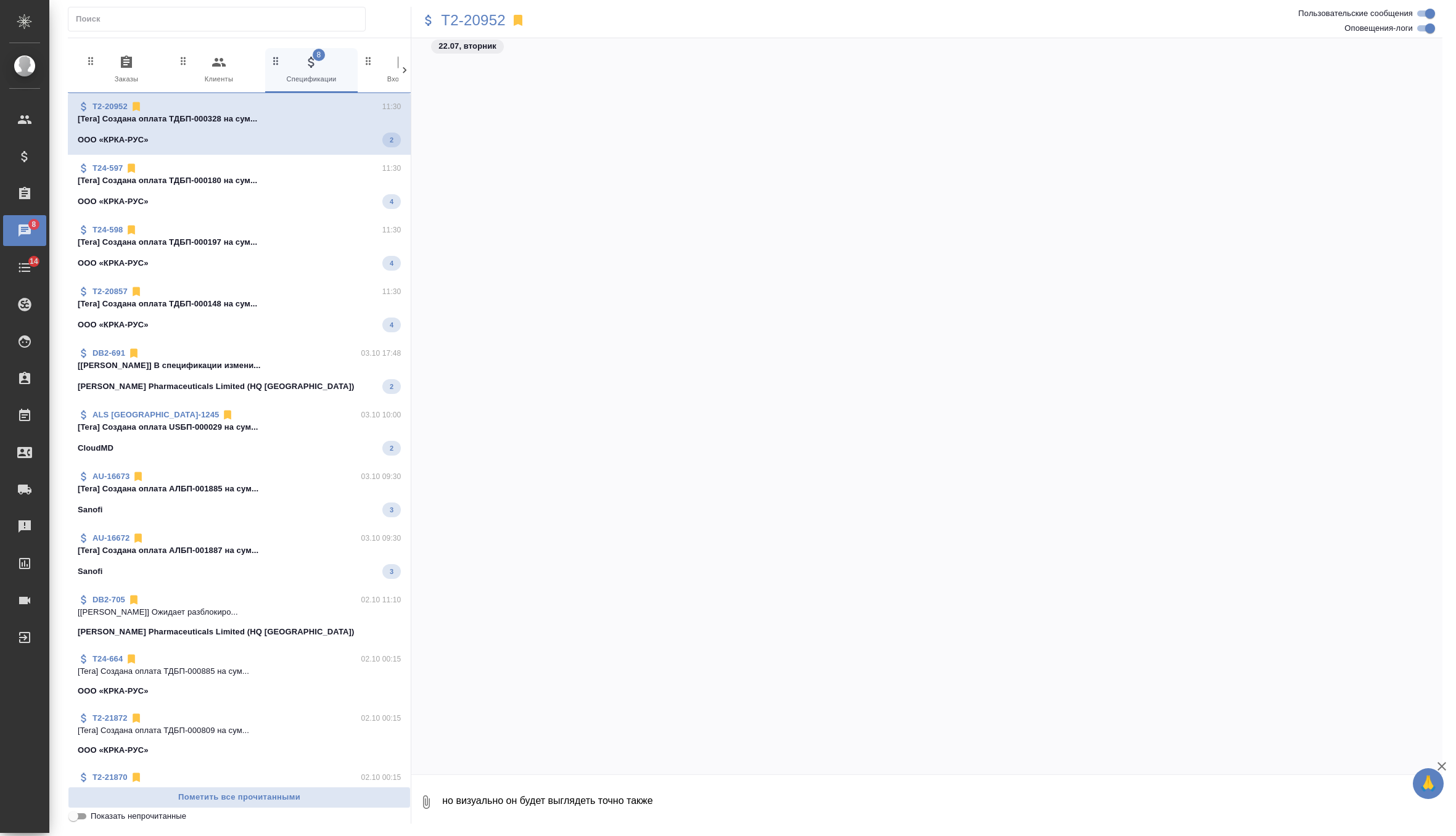
scroll to position [2250, 0]
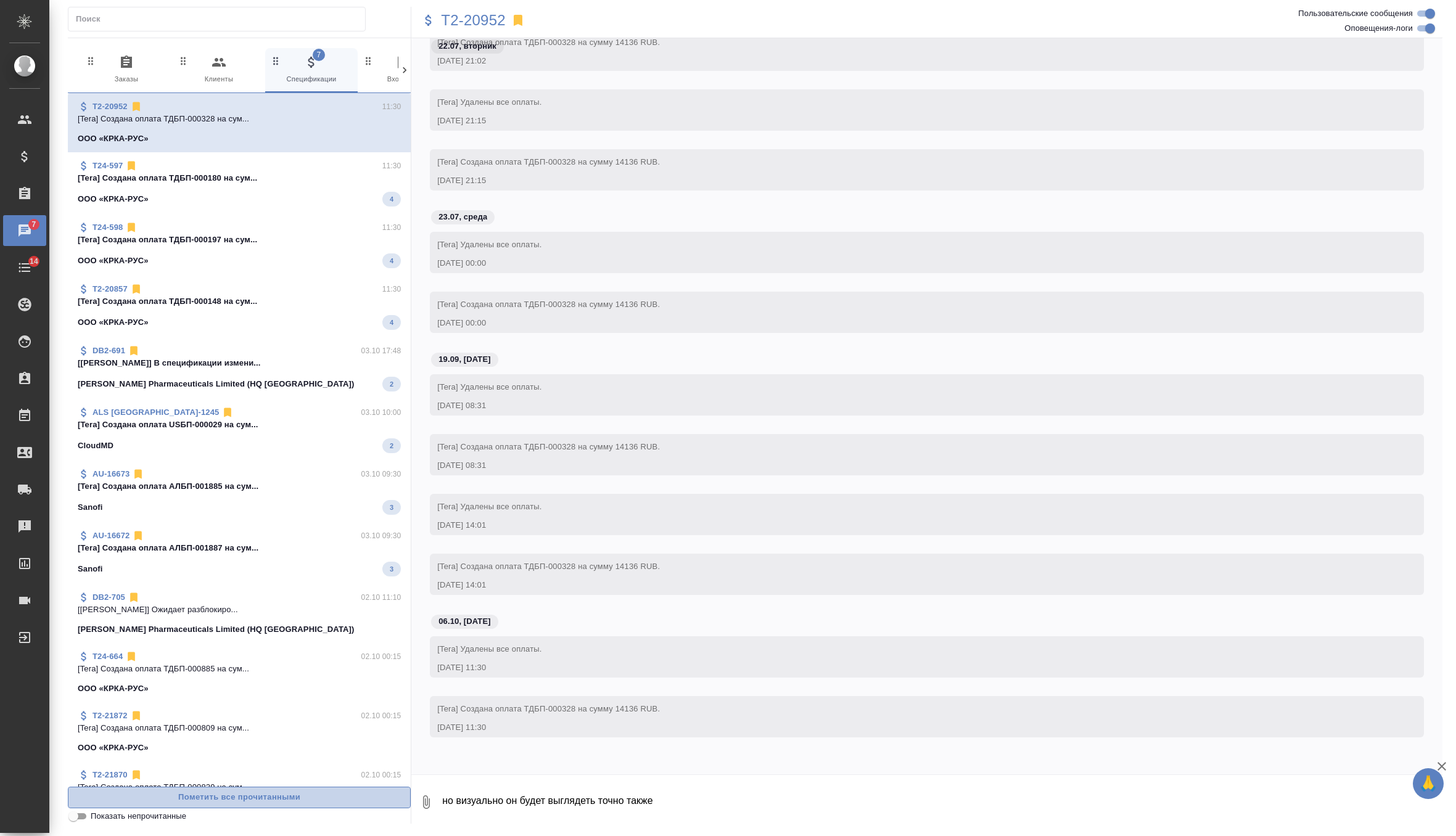
click at [257, 790] on span "Пометить все прочитанными" at bounding box center [239, 797] width 329 height 14
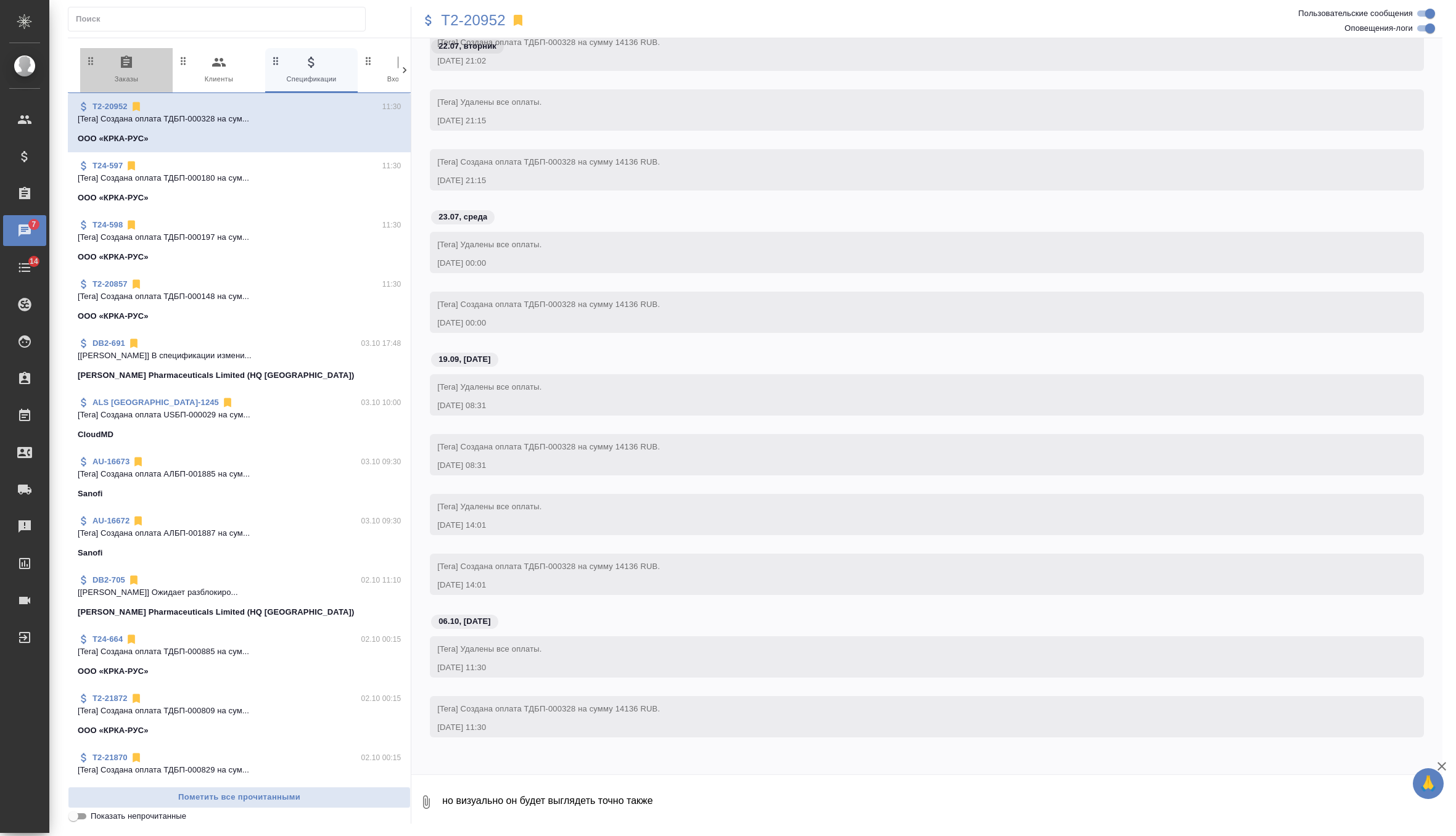
click at [139, 75] on span "0 Заказы" at bounding box center [126, 70] width 83 height 30
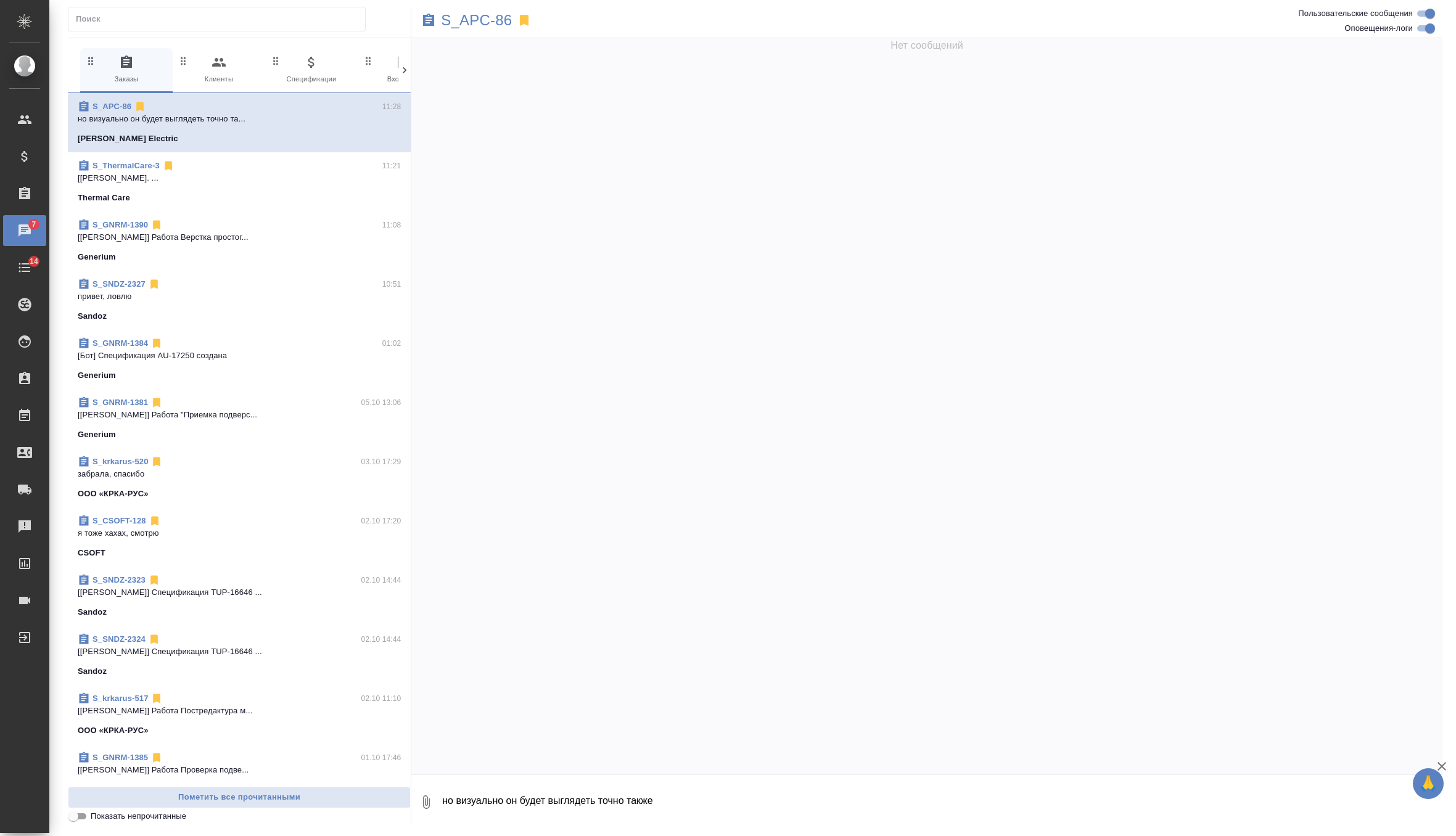
scroll to position [0, 0]
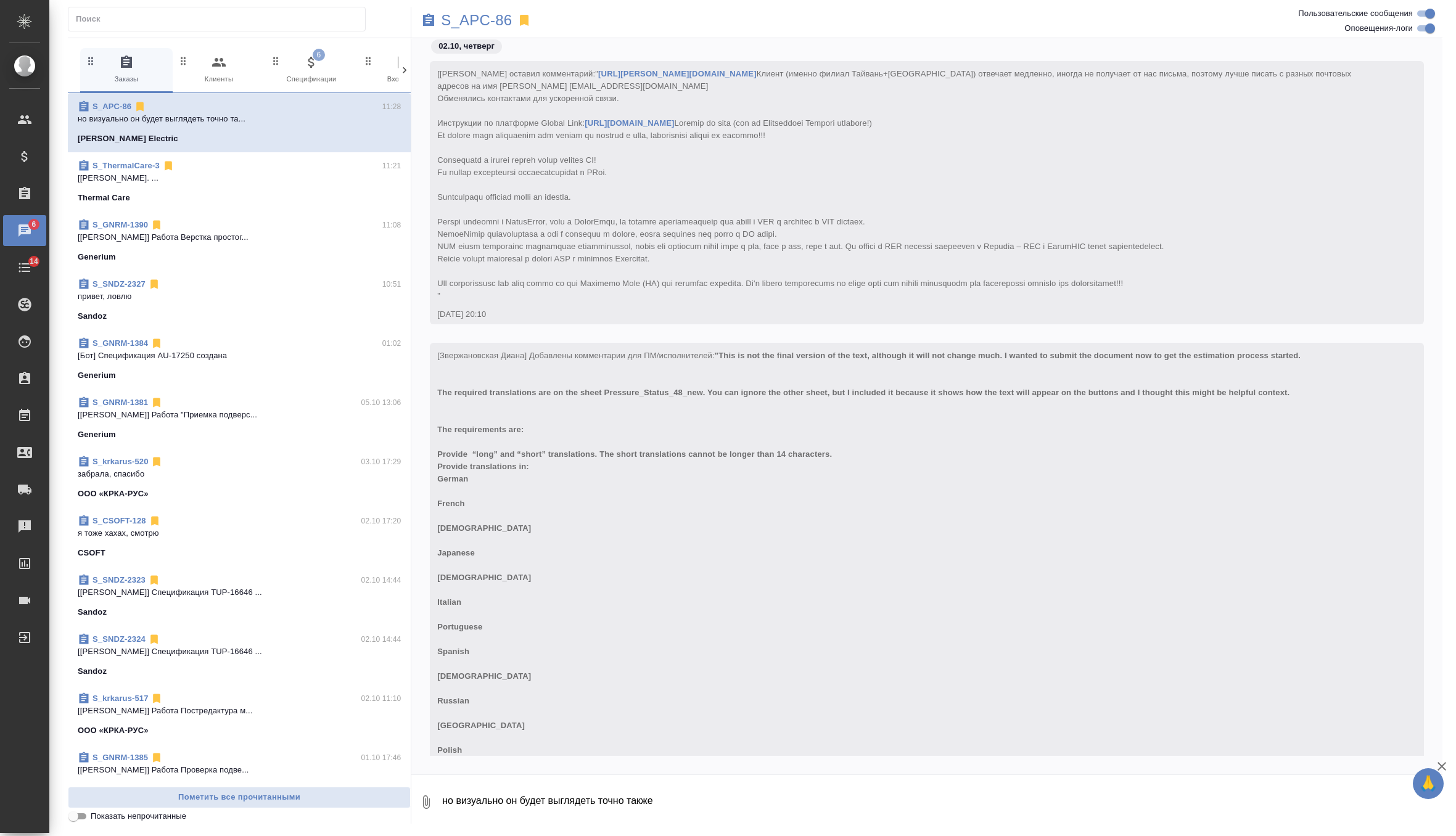
click at [293, 66] on span "6 Спецификации" at bounding box center [311, 70] width 83 height 30
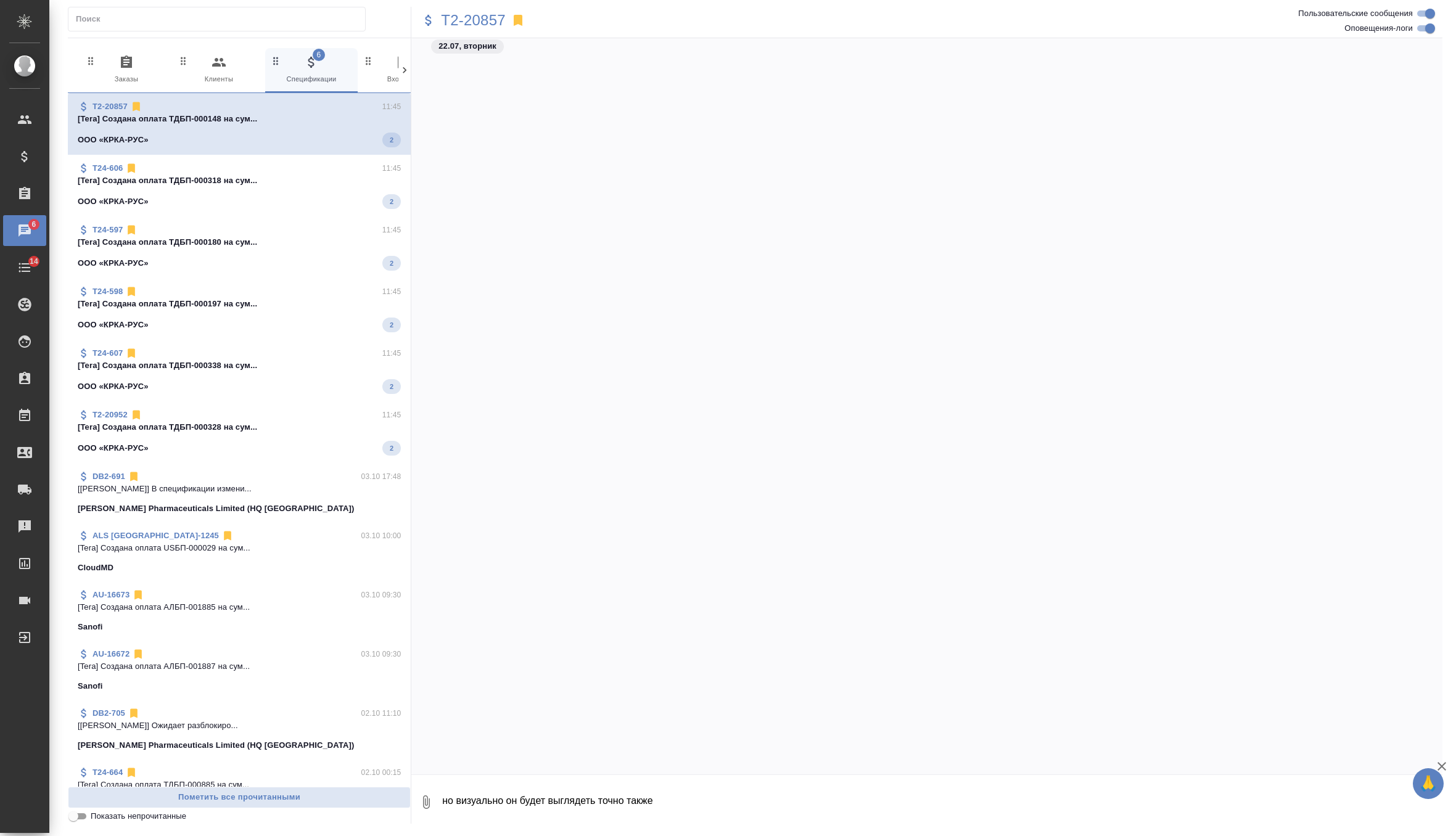
scroll to position [2647, 0]
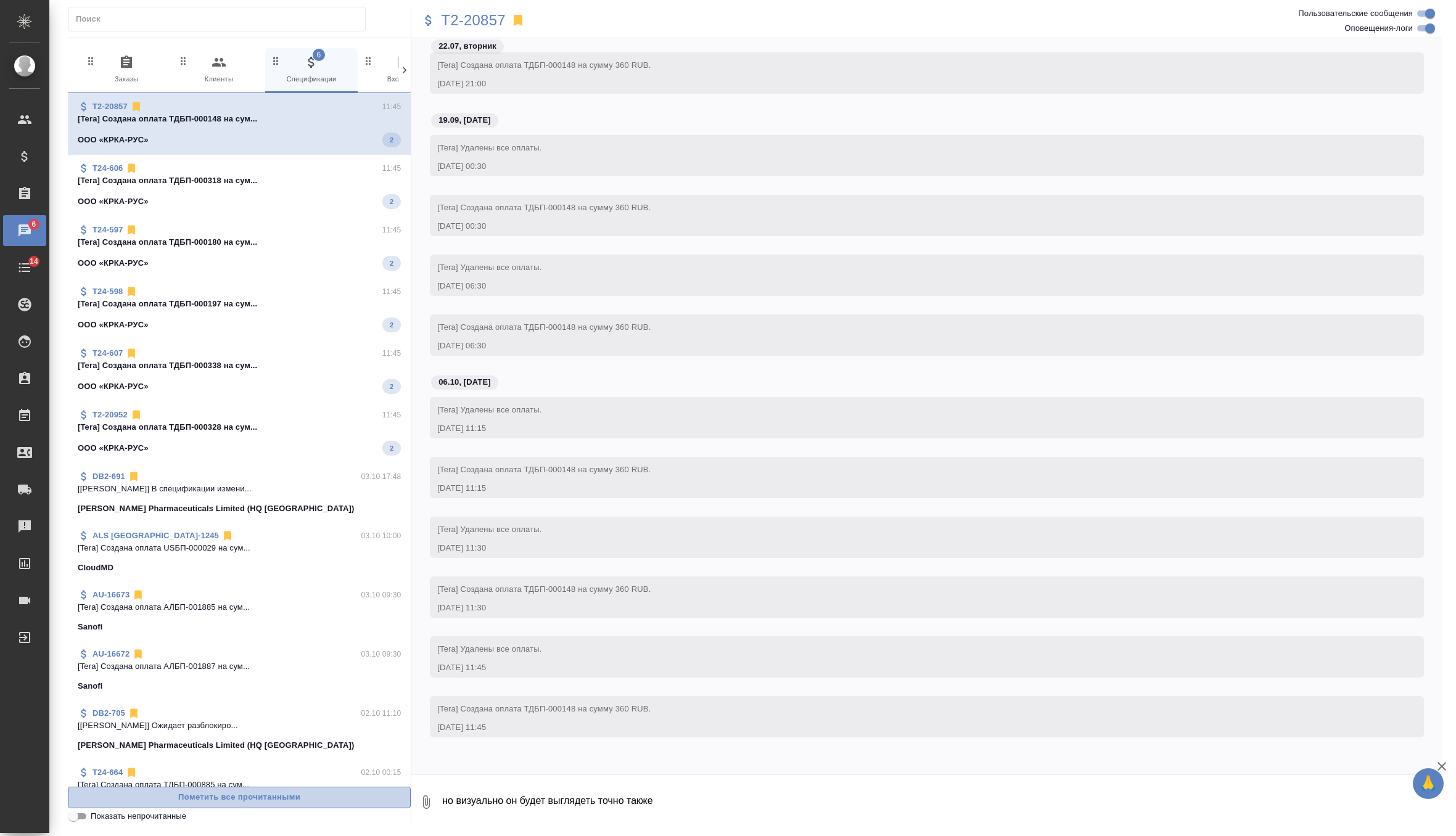
click at [174, 793] on span "Пометить все прочитанными" at bounding box center [239, 797] width 329 height 14
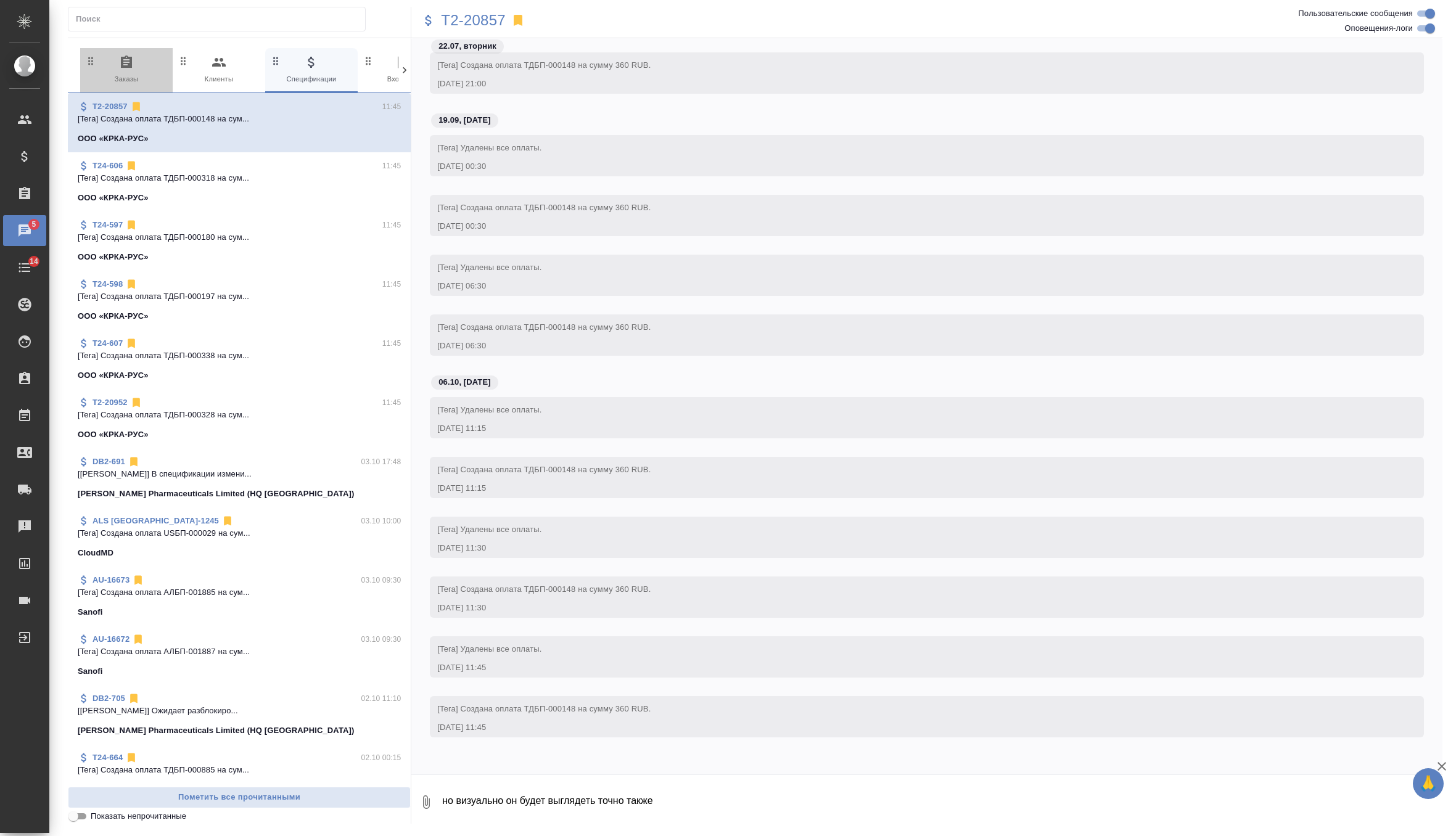
click at [136, 78] on span "0 Заказы" at bounding box center [126, 70] width 83 height 30
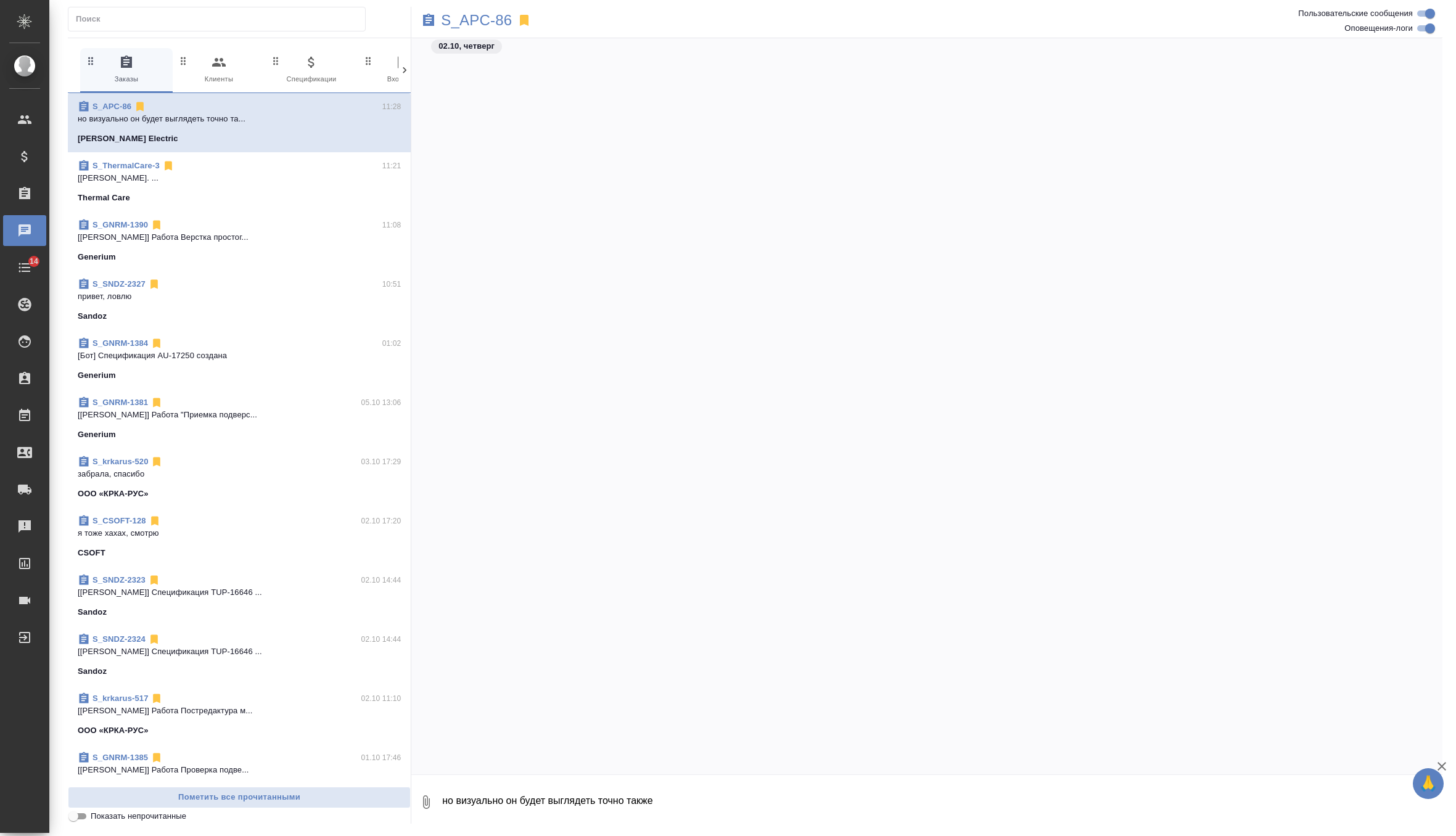
scroll to position [934, 0]
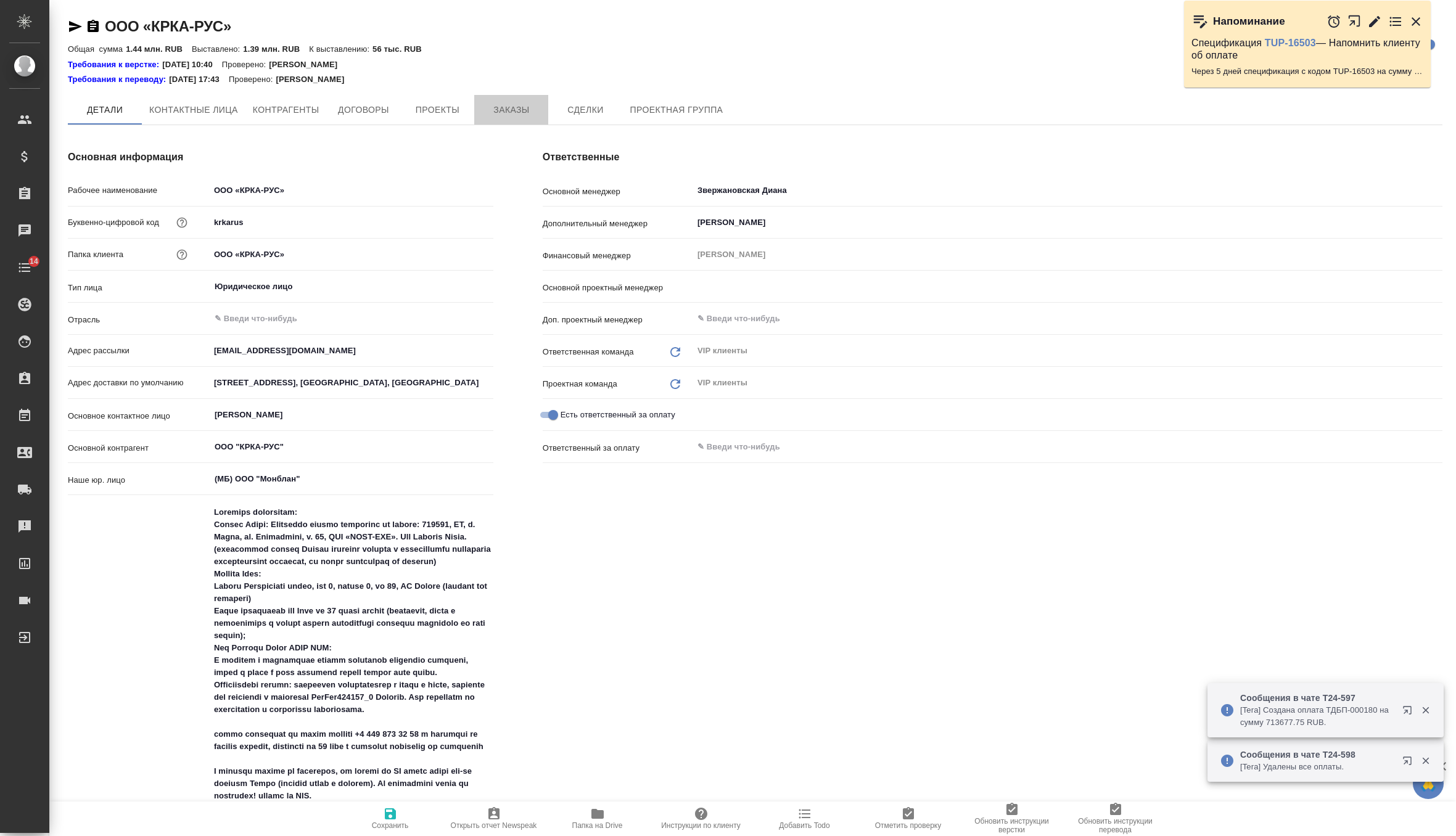
click at [506, 105] on span "Заказы" at bounding box center [511, 110] width 60 height 15
type input "Грабко Мария"
